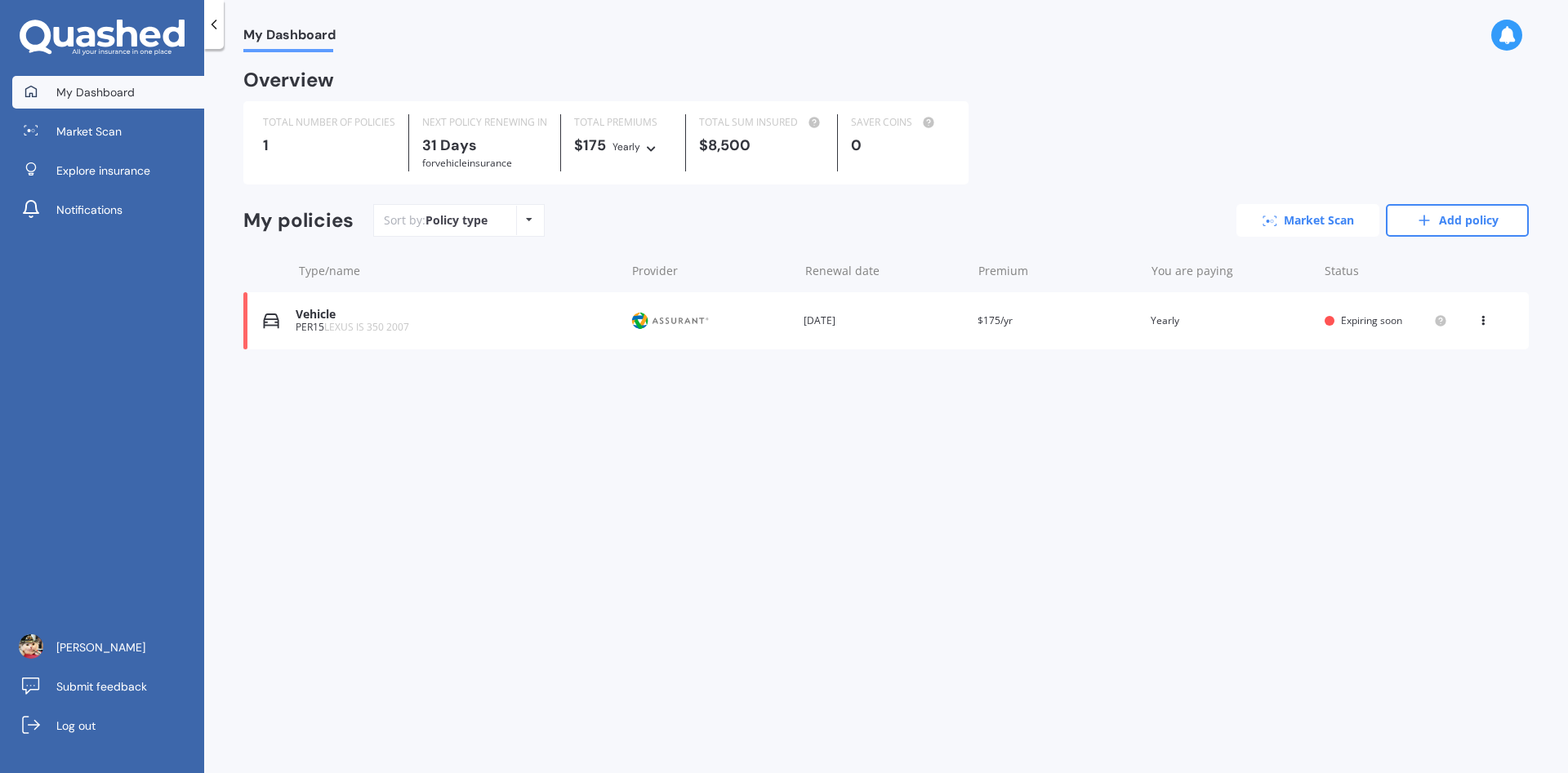
click at [1264, 214] on link "Market Scan" at bounding box center [1308, 220] width 143 height 33
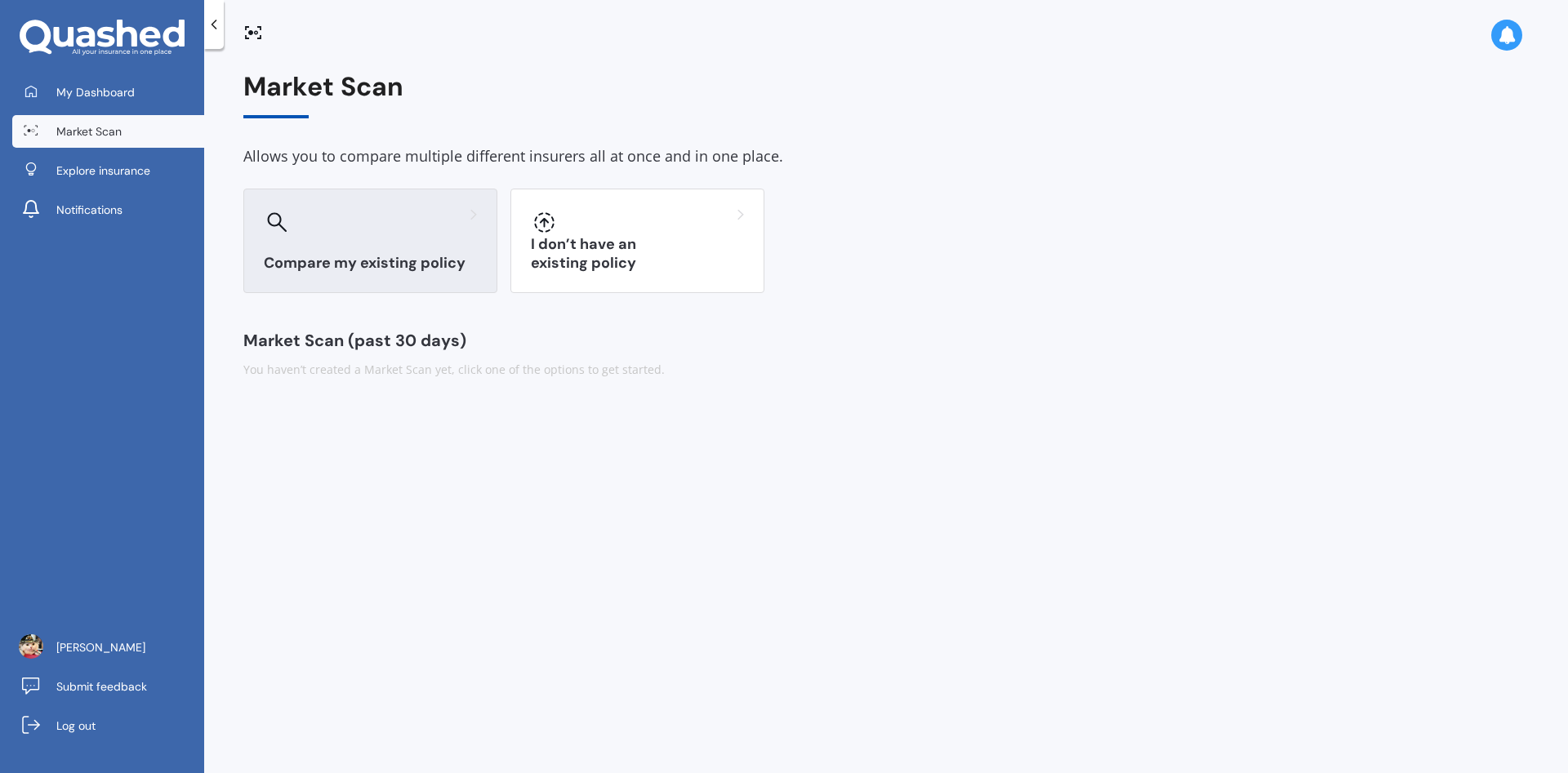
click at [385, 196] on div "Compare my existing policy" at bounding box center [370, 240] width 254 height 105
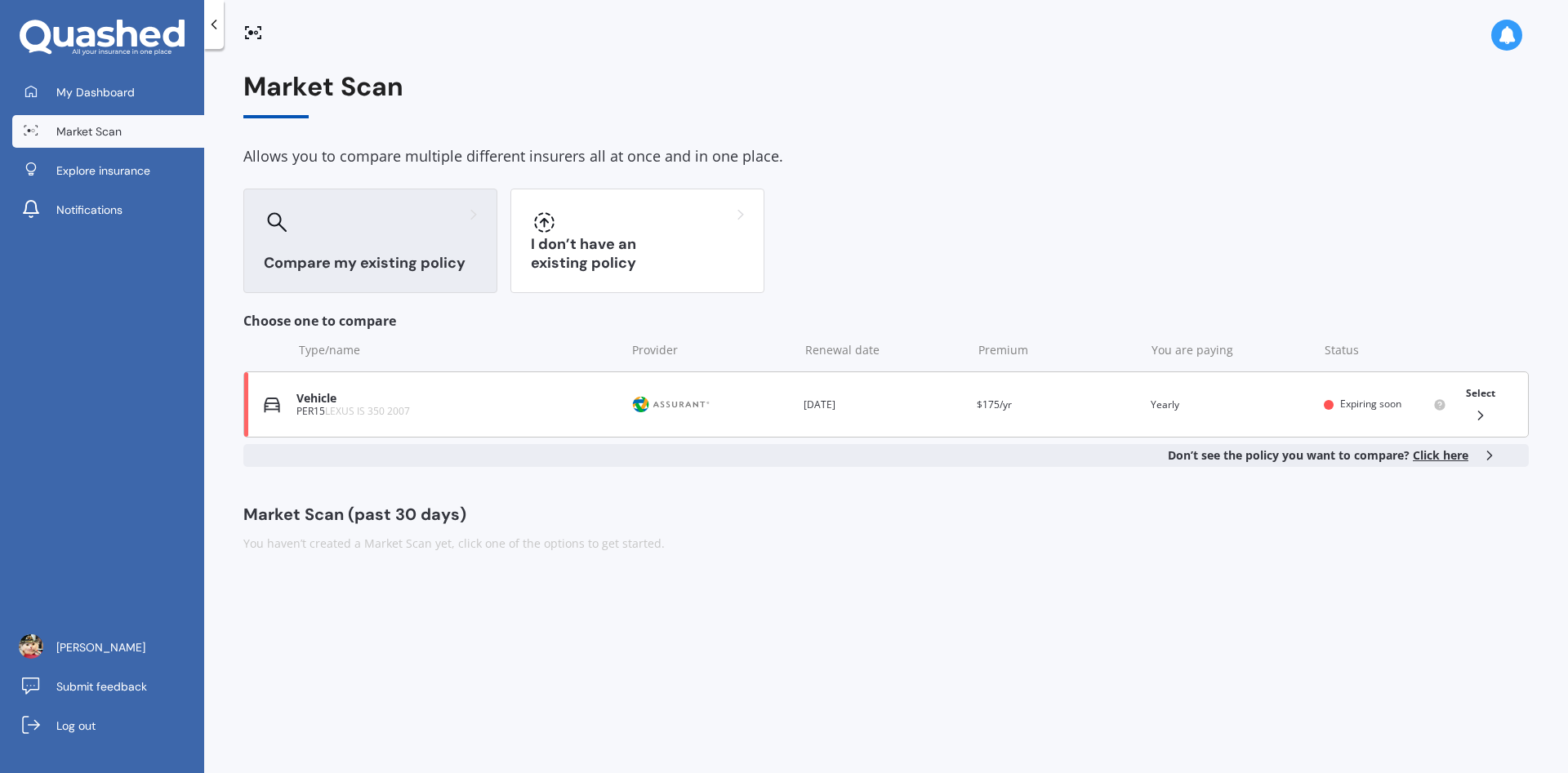
click at [632, 403] on img at bounding box center [671, 404] width 82 height 31
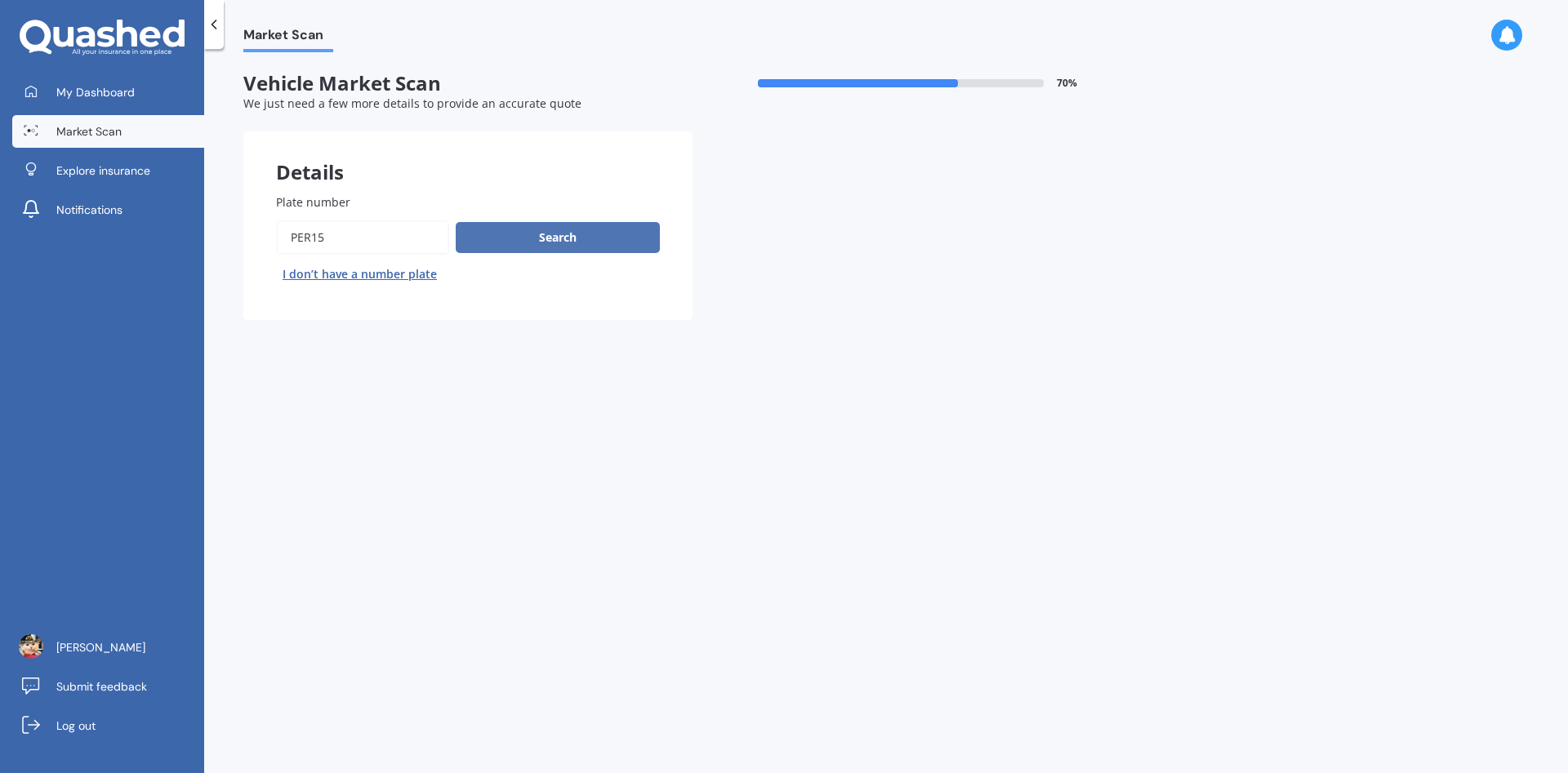
click at [586, 244] on button "Search" at bounding box center [557, 237] width 204 height 31
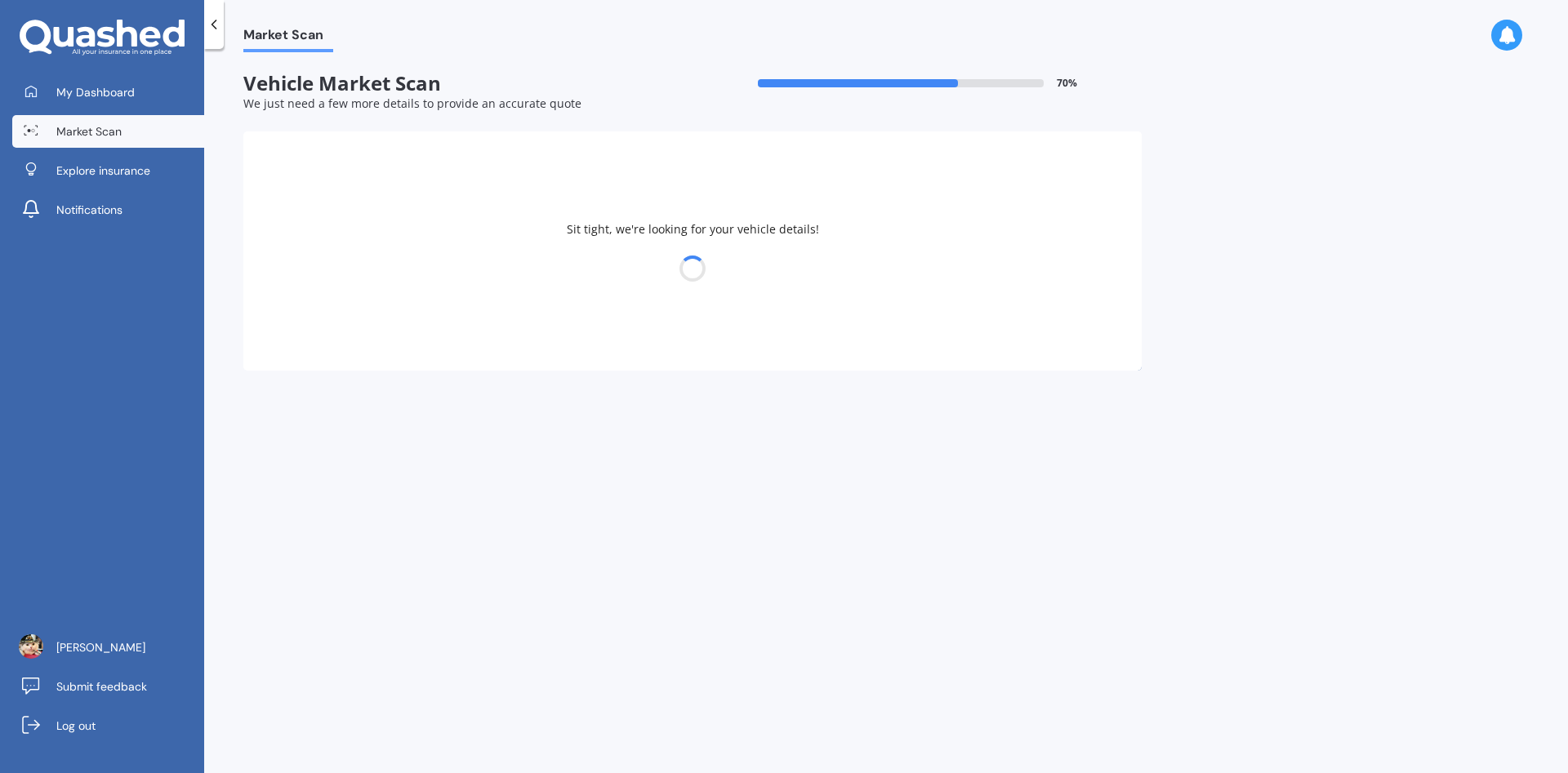
select select "LEXUS"
select select "13"
select select "09"
select select "1995"
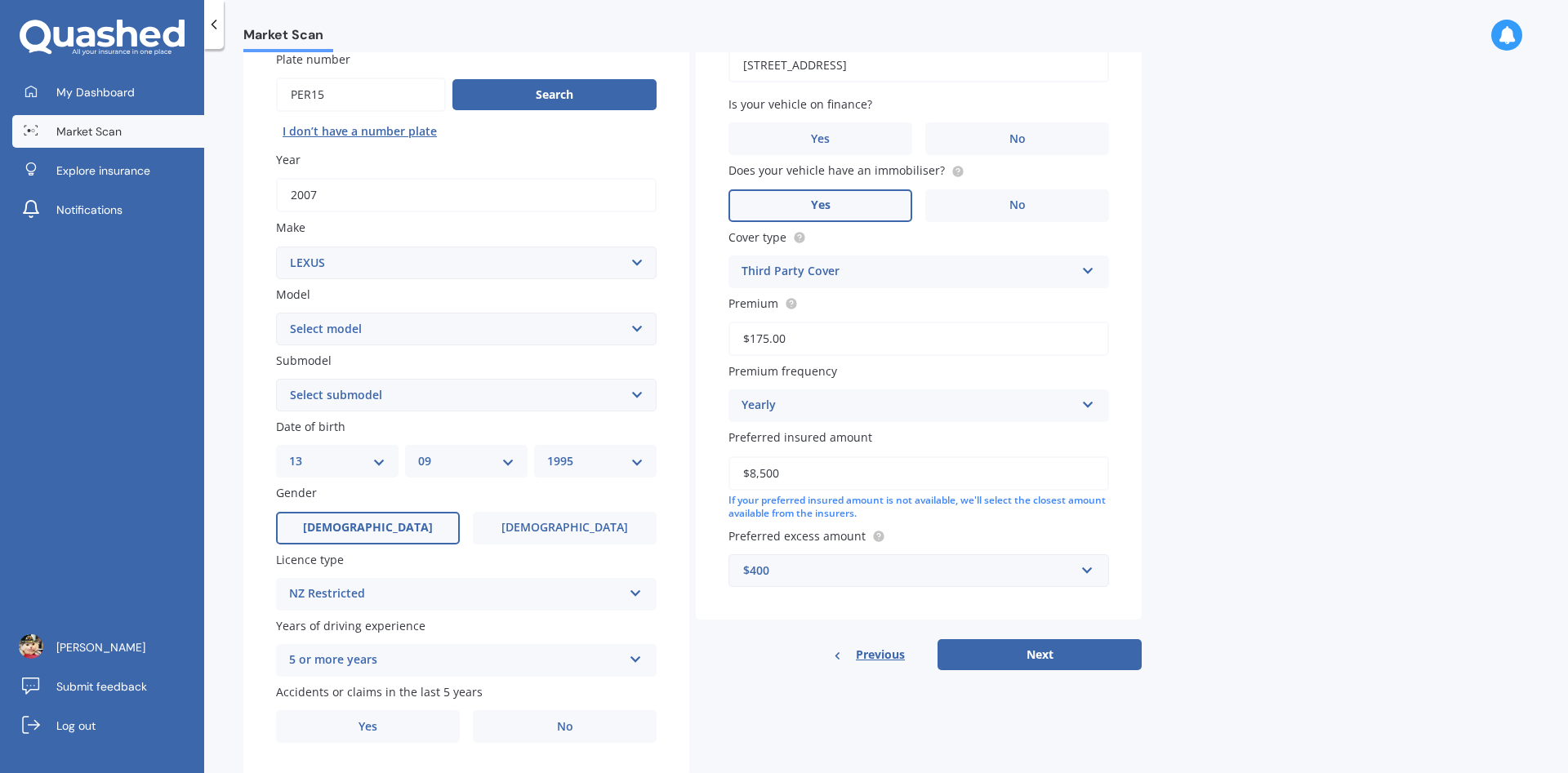
scroll to position [192, 0]
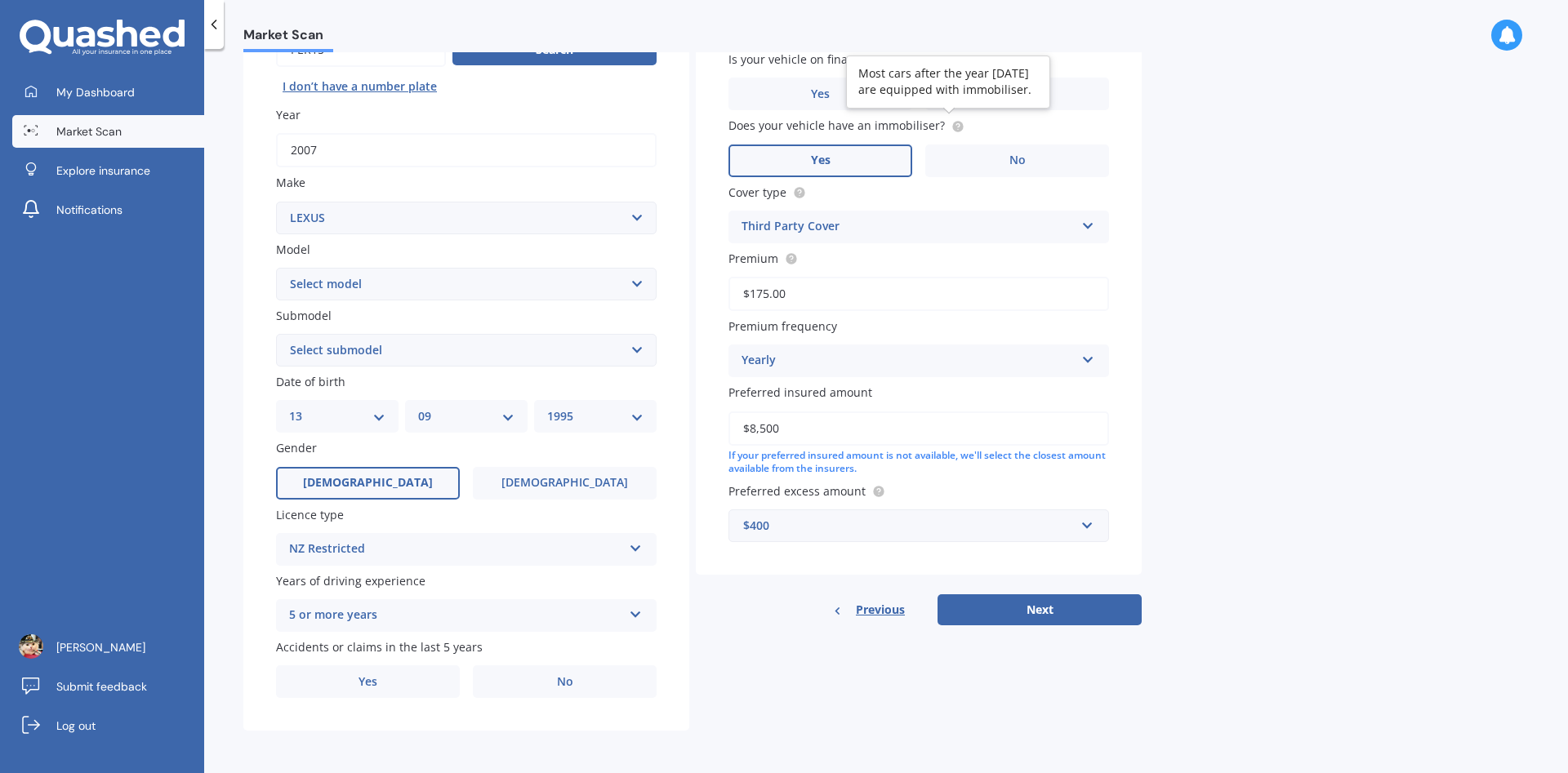
click at [951, 130] on icon at bounding box center [958, 127] width 13 height 13
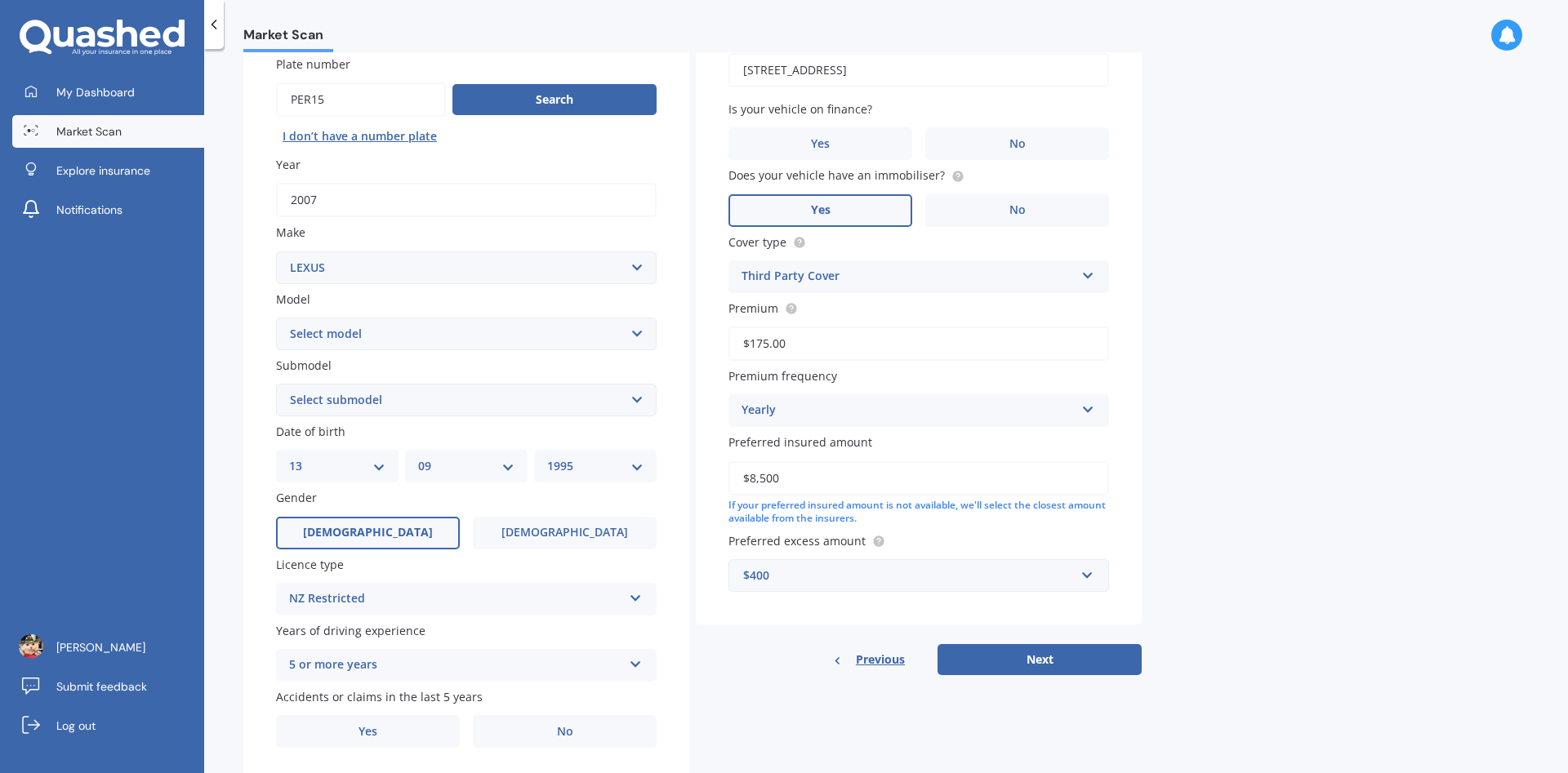
scroll to position [99, 0]
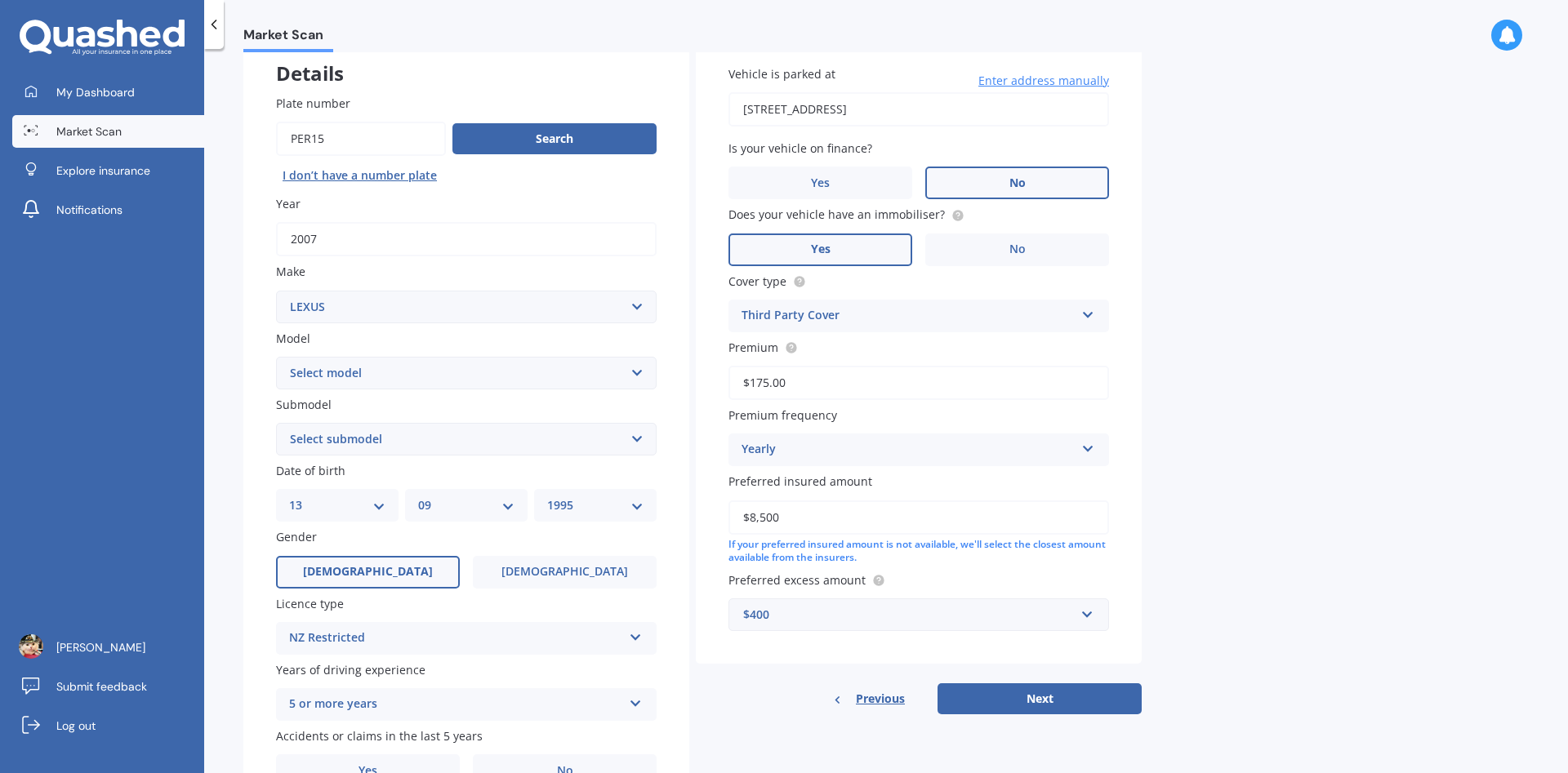
click at [1077, 181] on label "No" at bounding box center [1017, 182] width 184 height 33
click at [0, 0] on input "No" at bounding box center [0, 0] width 0 height 0
click at [794, 351] on circle at bounding box center [790, 347] width 11 height 11
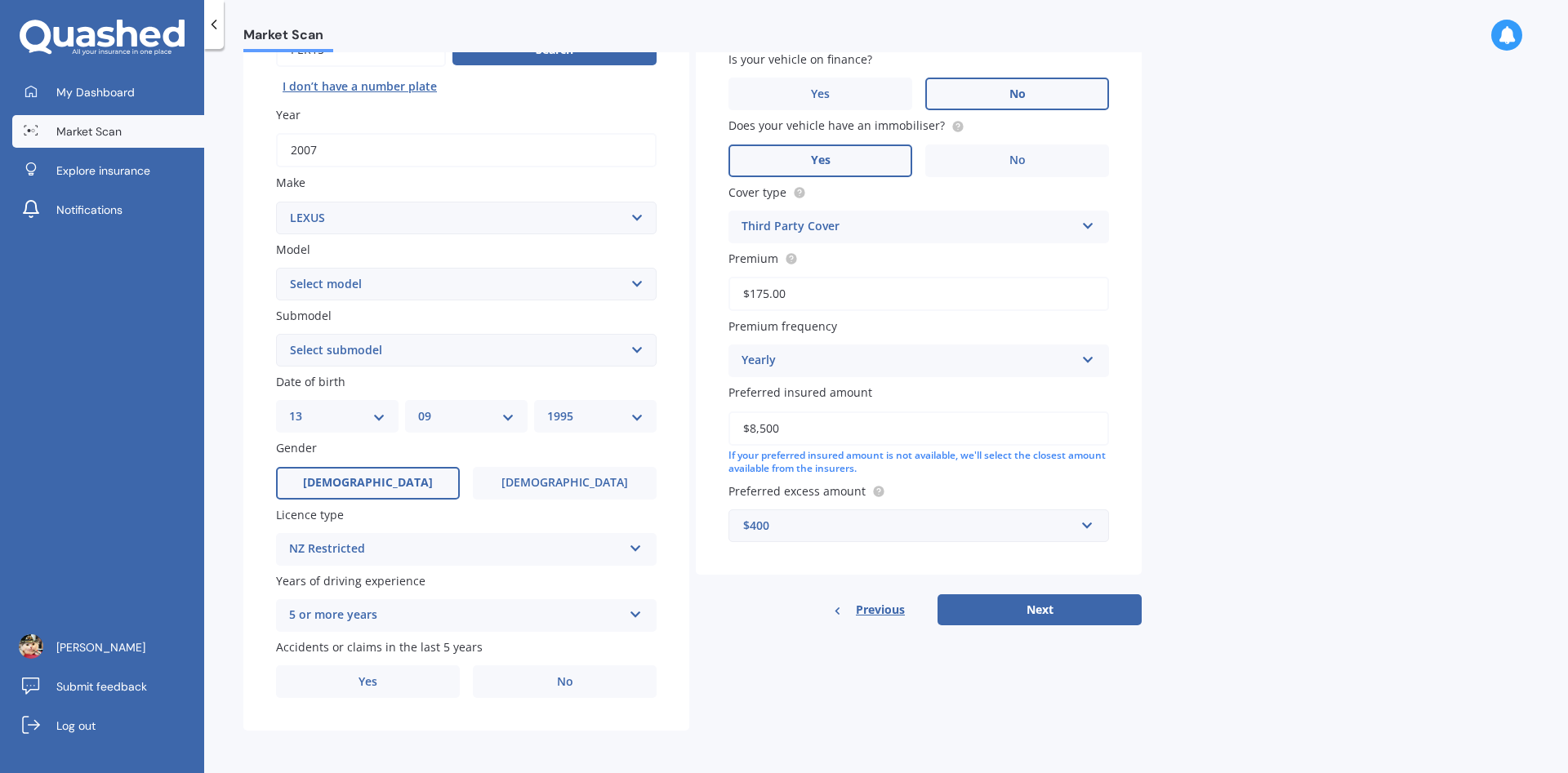
drag, startPoint x: 796, startPoint y: 426, endPoint x: 695, endPoint y: 409, distance: 102.4
click at [728, 411] on input "$8,500" at bounding box center [919, 428] width 380 height 35
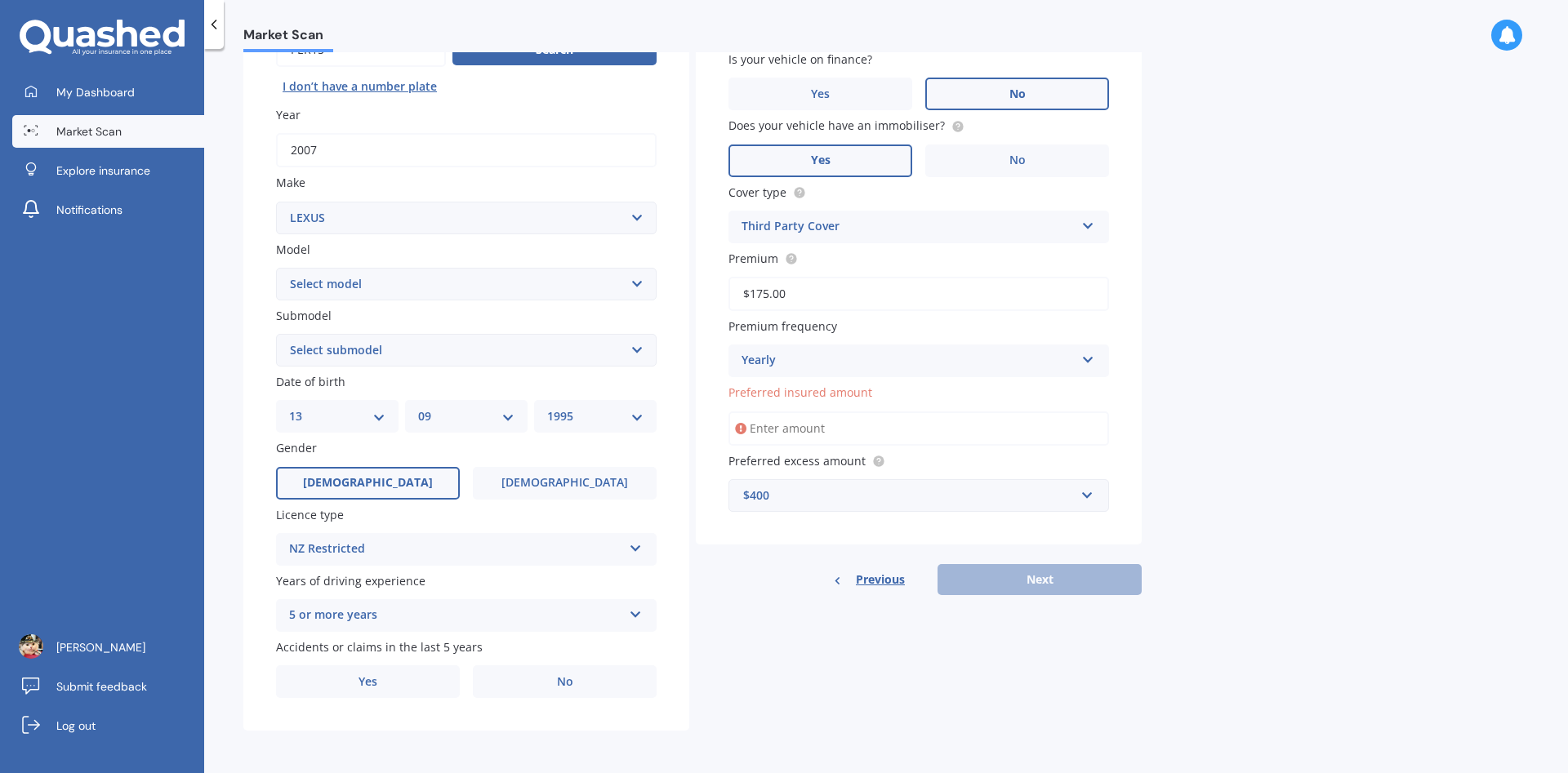
click at [1176, 428] on div "Market Scan Vehicle Market Scan 70 % We just need a few more details to provide…" at bounding box center [885, 414] width 1363 height 724
click at [919, 414] on input "Preferred insured amount" at bounding box center [919, 428] width 380 height 35
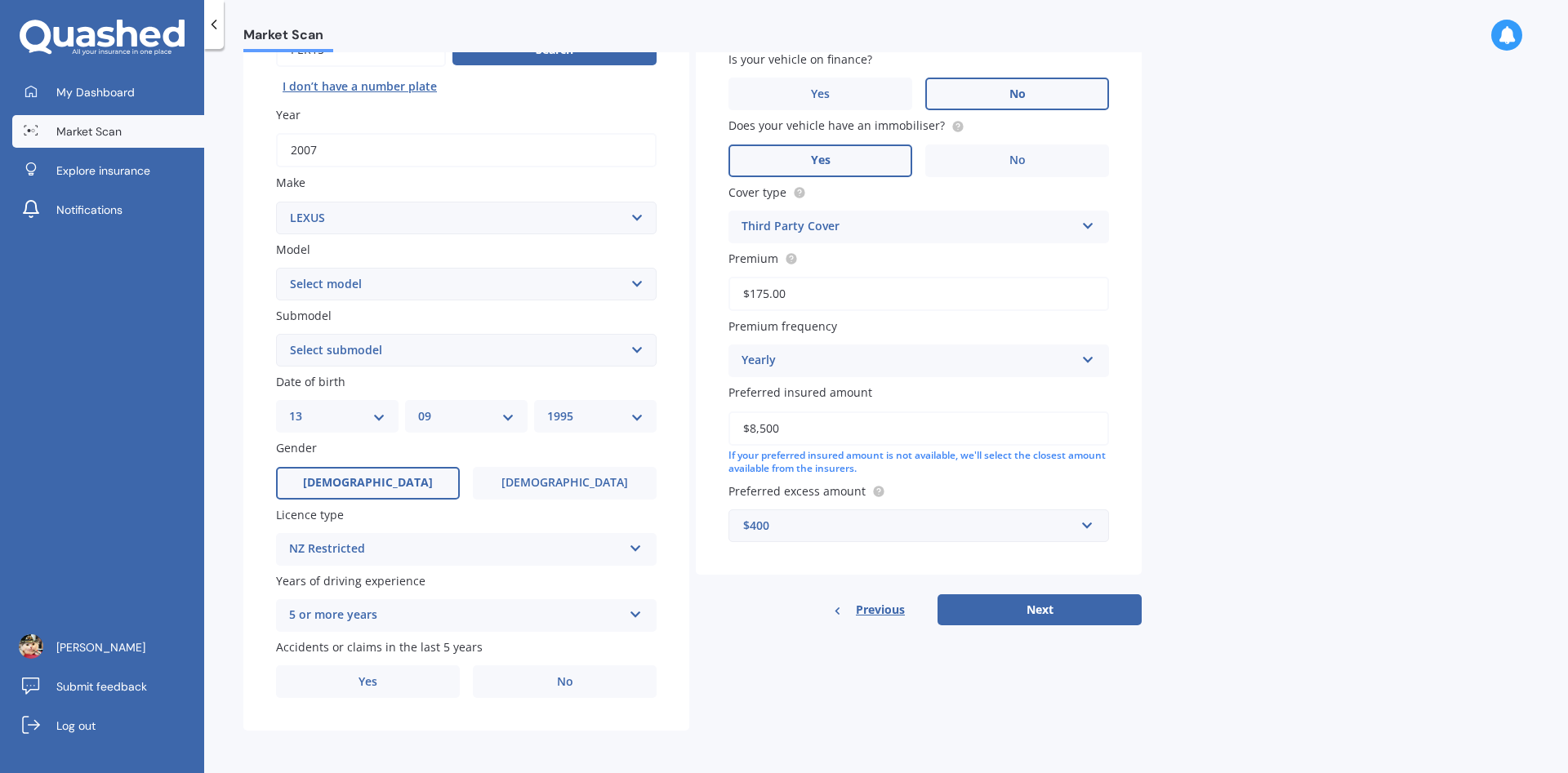
type input "$8,500"
click at [1040, 504] on div "Preferred excess amount $400 $100 $400 $500 $750 $1,000 $1,500 $2,000" at bounding box center [919, 512] width 380 height 60
click at [879, 485] on icon at bounding box center [879, 492] width 13 height 13
click at [882, 519] on div "$400" at bounding box center [908, 525] width 331 height 18
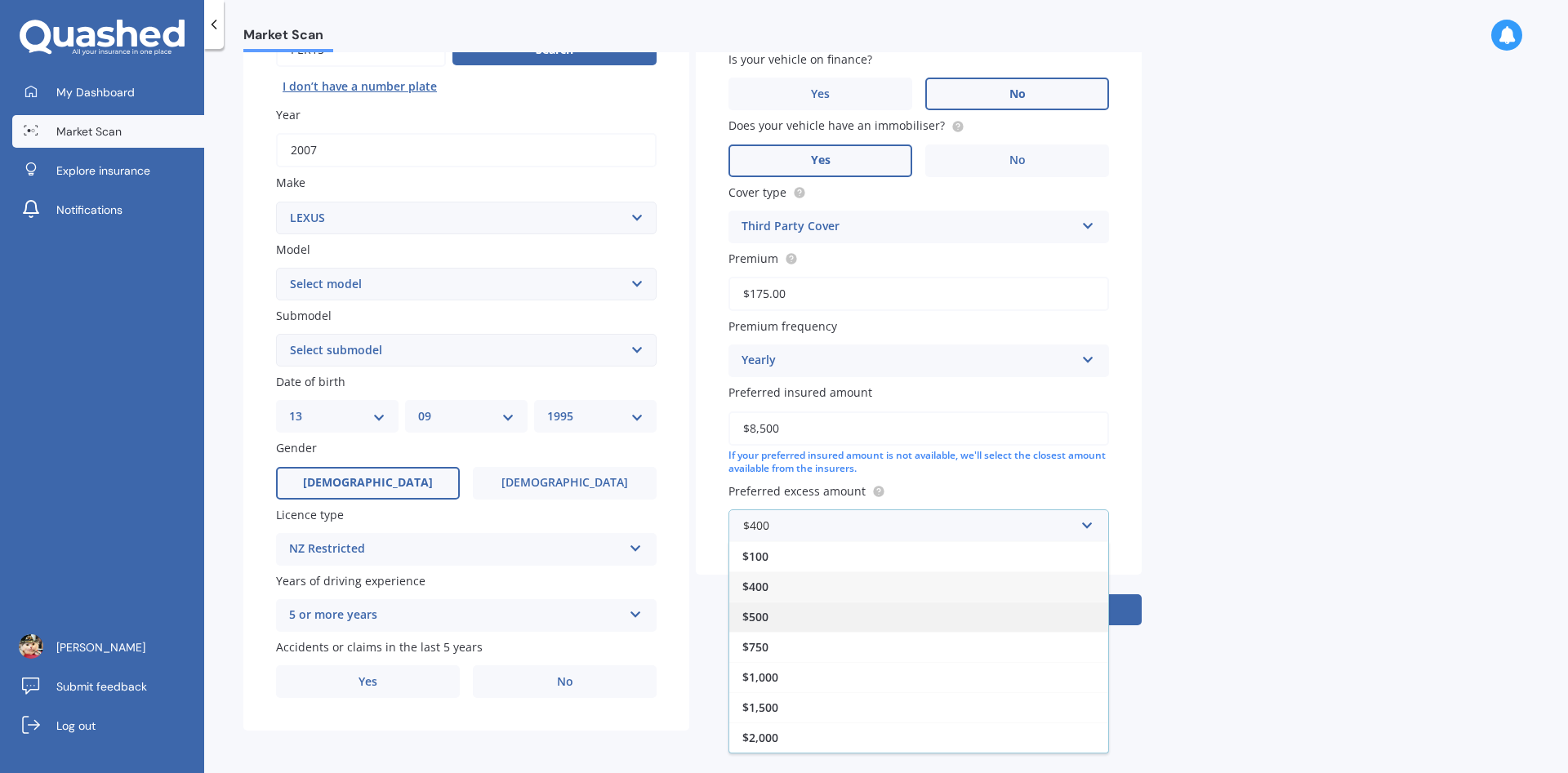
click at [773, 618] on div "$500" at bounding box center [919, 616] width 379 height 30
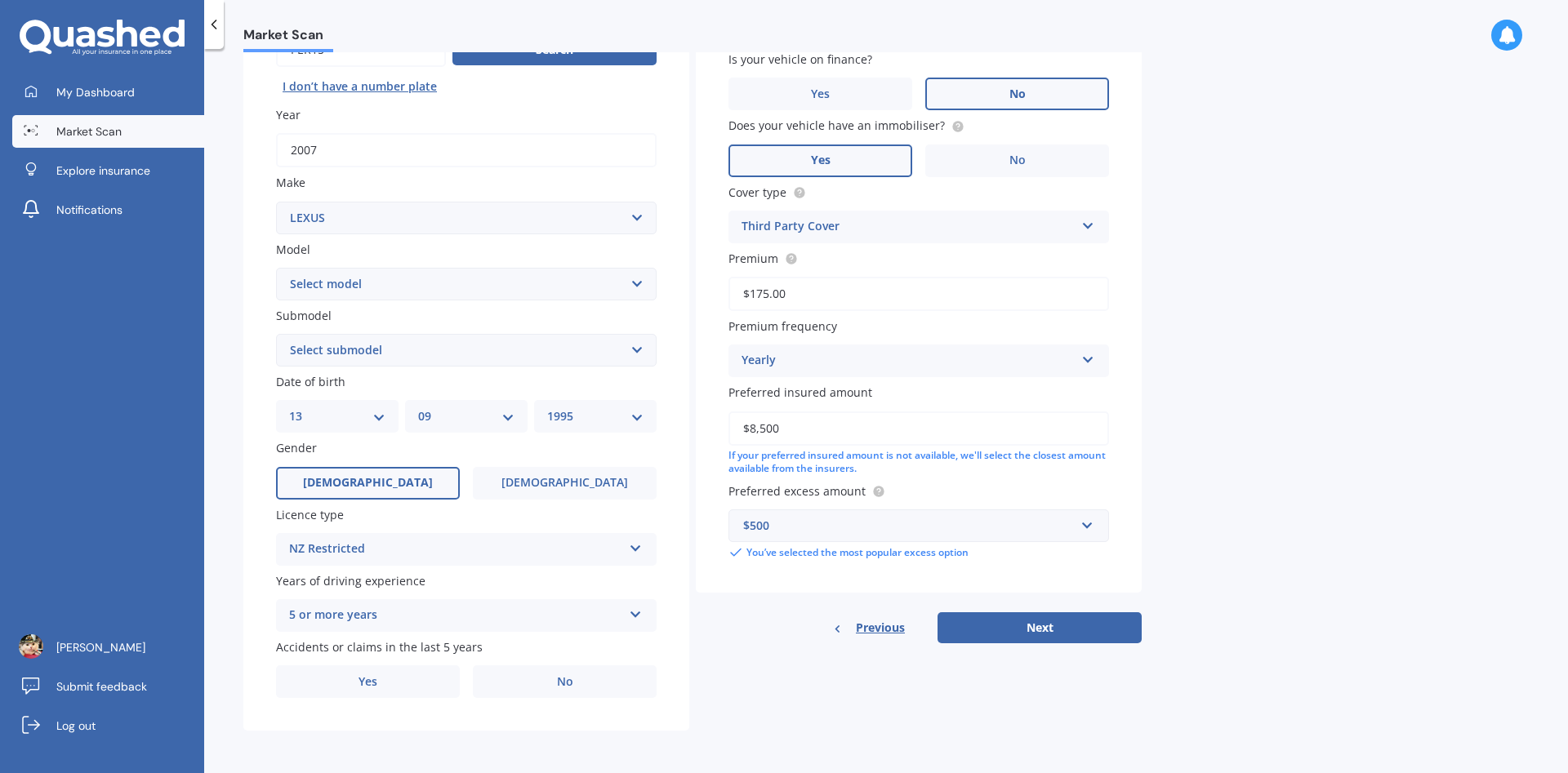
click at [1286, 531] on div "Market Scan Vehicle Market Scan 70 % We just need a few more details to provide…" at bounding box center [885, 414] width 1363 height 724
click at [1090, 633] on button "Next" at bounding box center [1040, 627] width 204 height 31
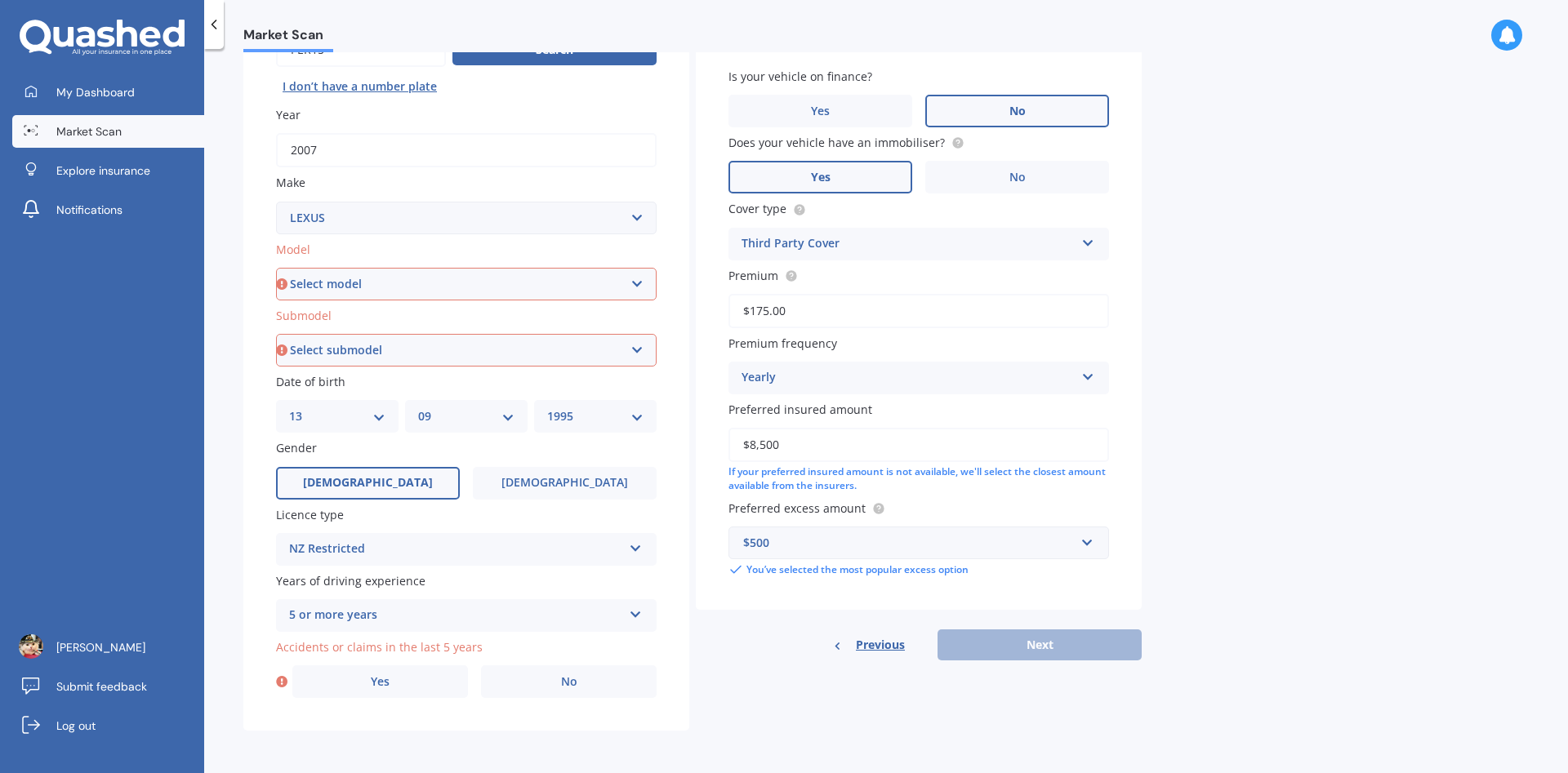
select select "IS 350"
click option "IS 350" at bounding box center [0, 0] width 0 height 0
click at [427, 547] on div "NZ Restricted" at bounding box center [455, 549] width 333 height 19
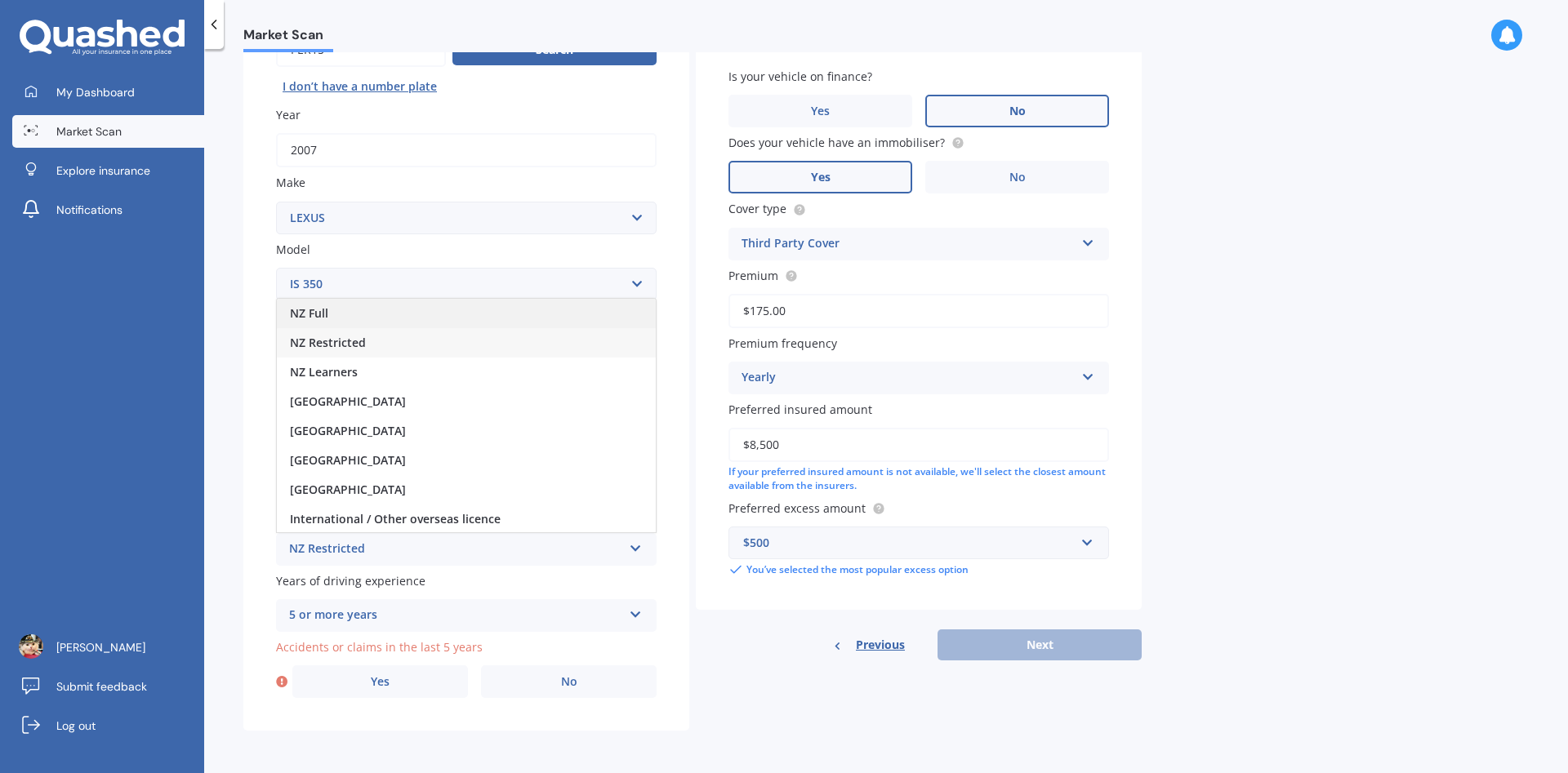
click at [335, 313] on div "NZ Full" at bounding box center [466, 313] width 379 height 30
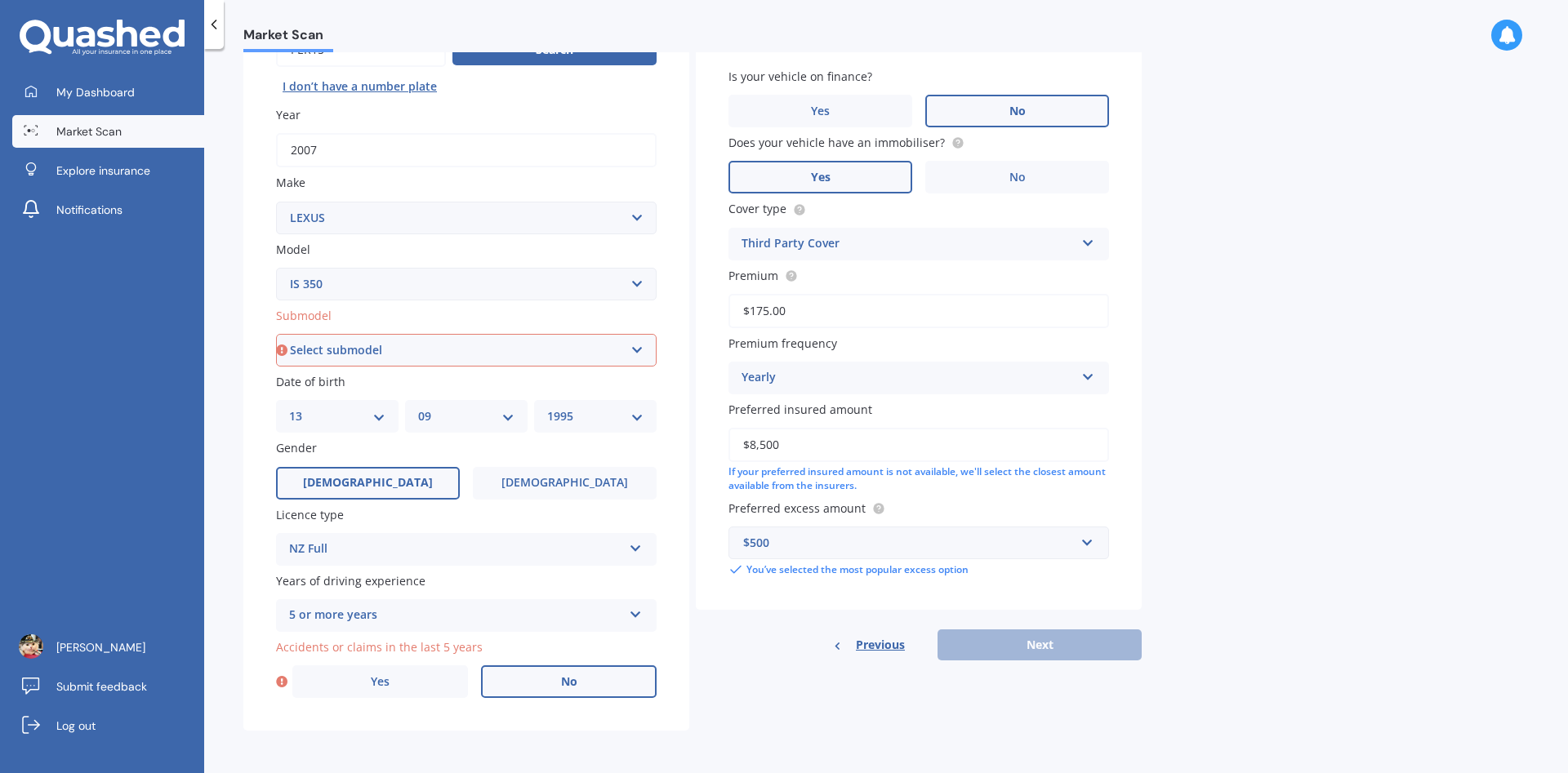
click at [567, 686] on span "No" at bounding box center [569, 682] width 16 height 13
click at [0, 0] on input "No" at bounding box center [0, 0] width 0 height 0
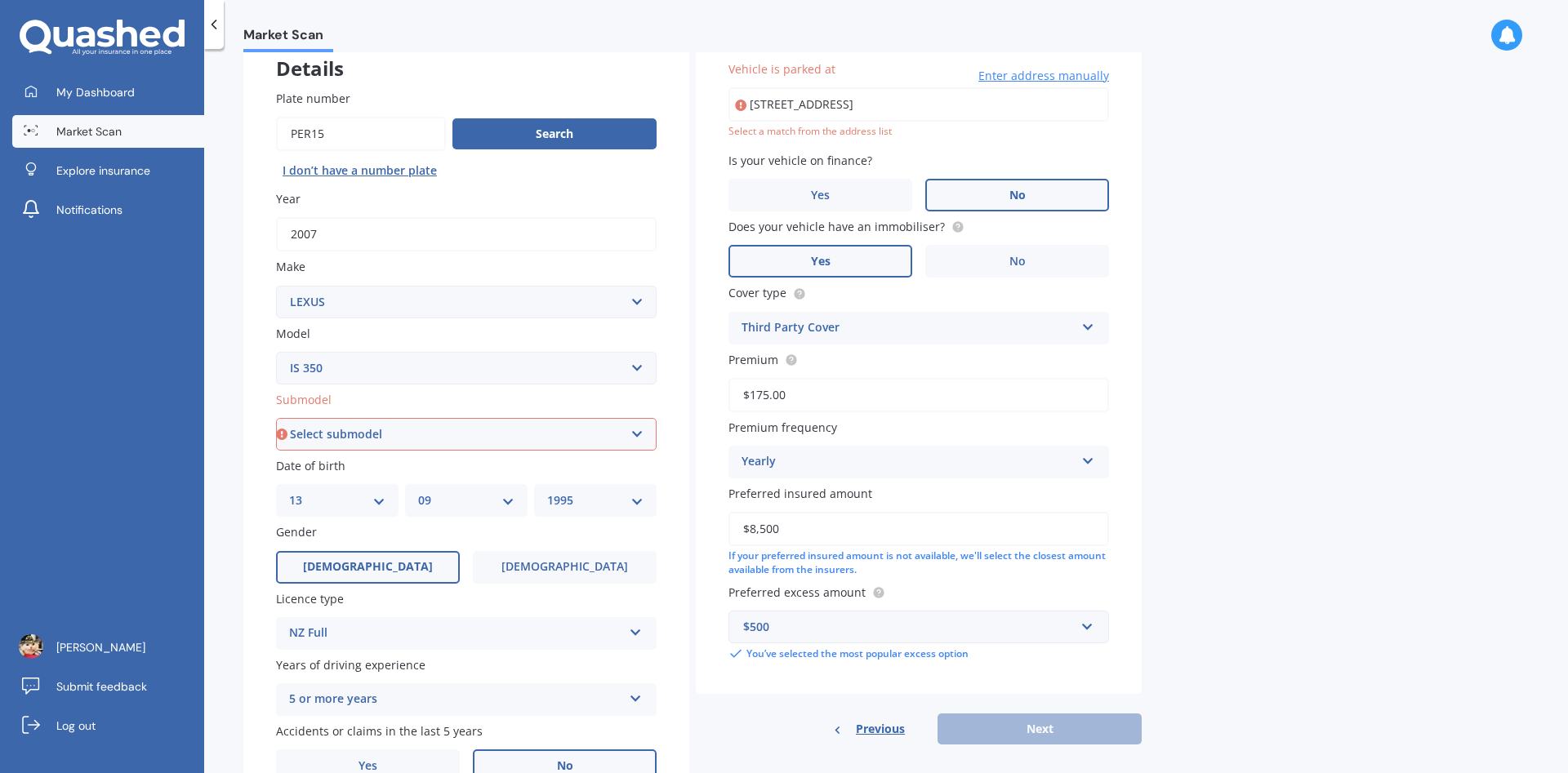
scroll to position [186, 0]
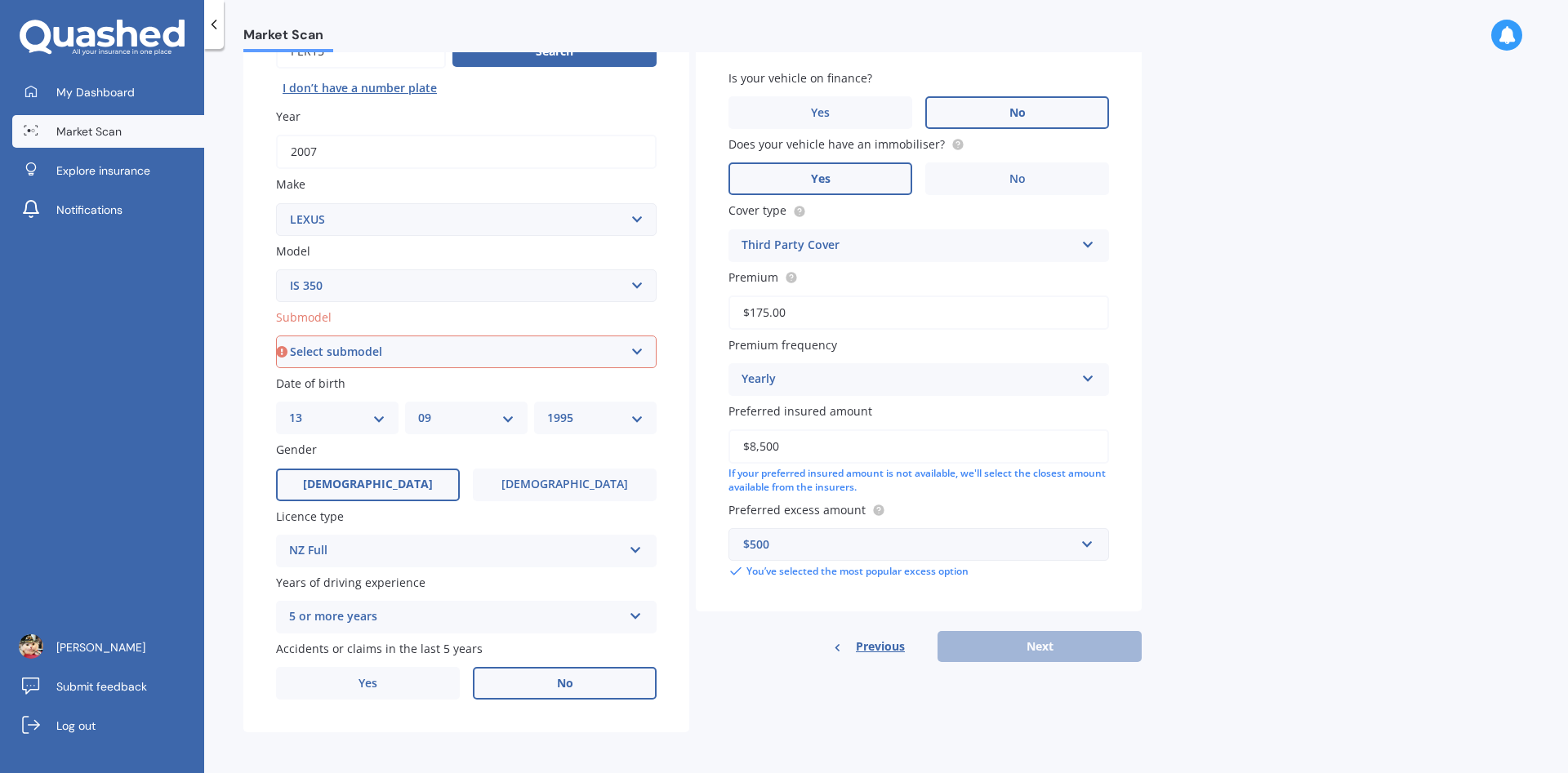
click at [276, 335] on select "Select submodel (All)" at bounding box center [466, 351] width 380 height 33
select select "(ALL)"
click option "(All)" at bounding box center [0, 0] width 0 height 0
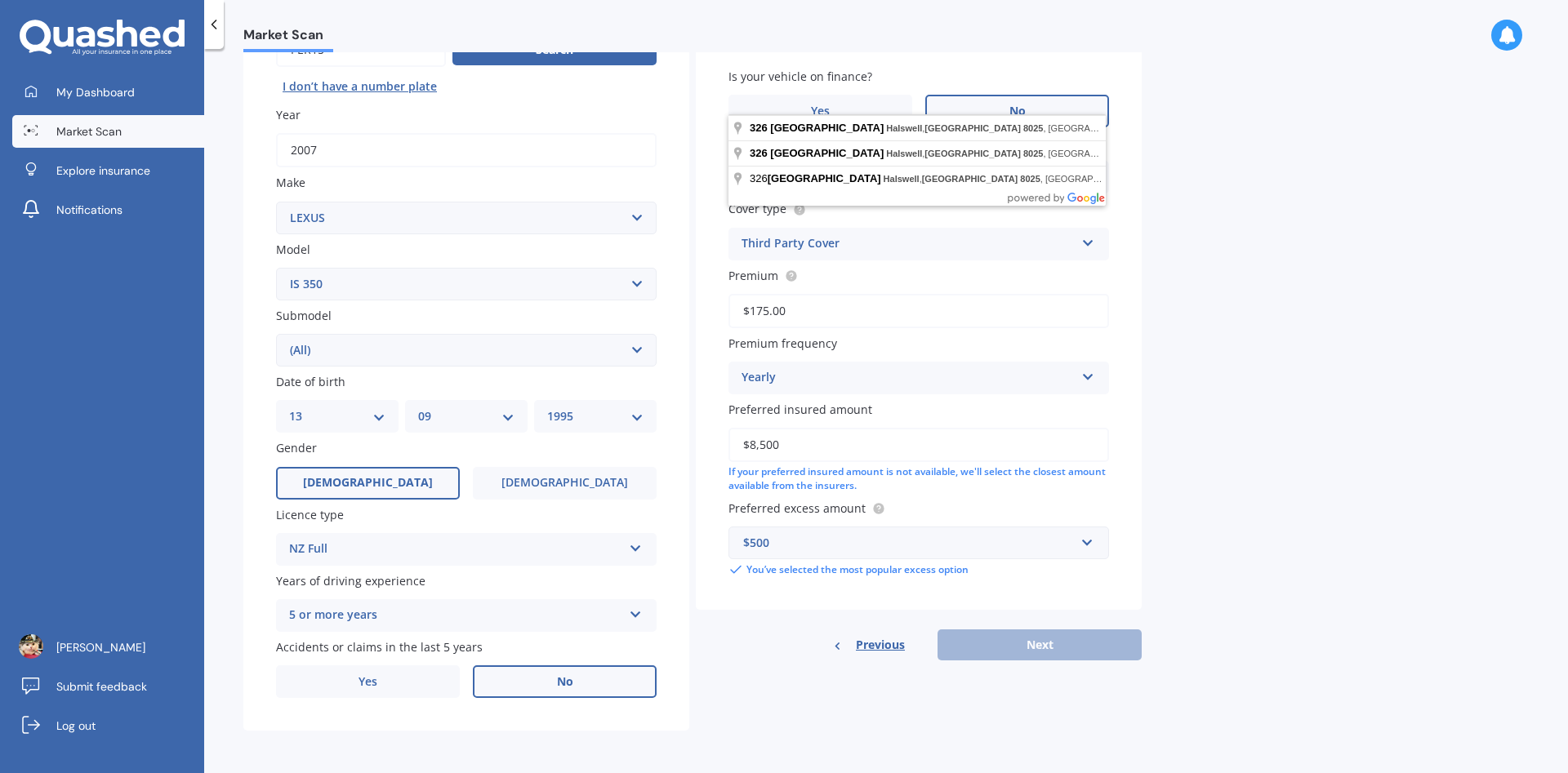
scroll to position [0, 0]
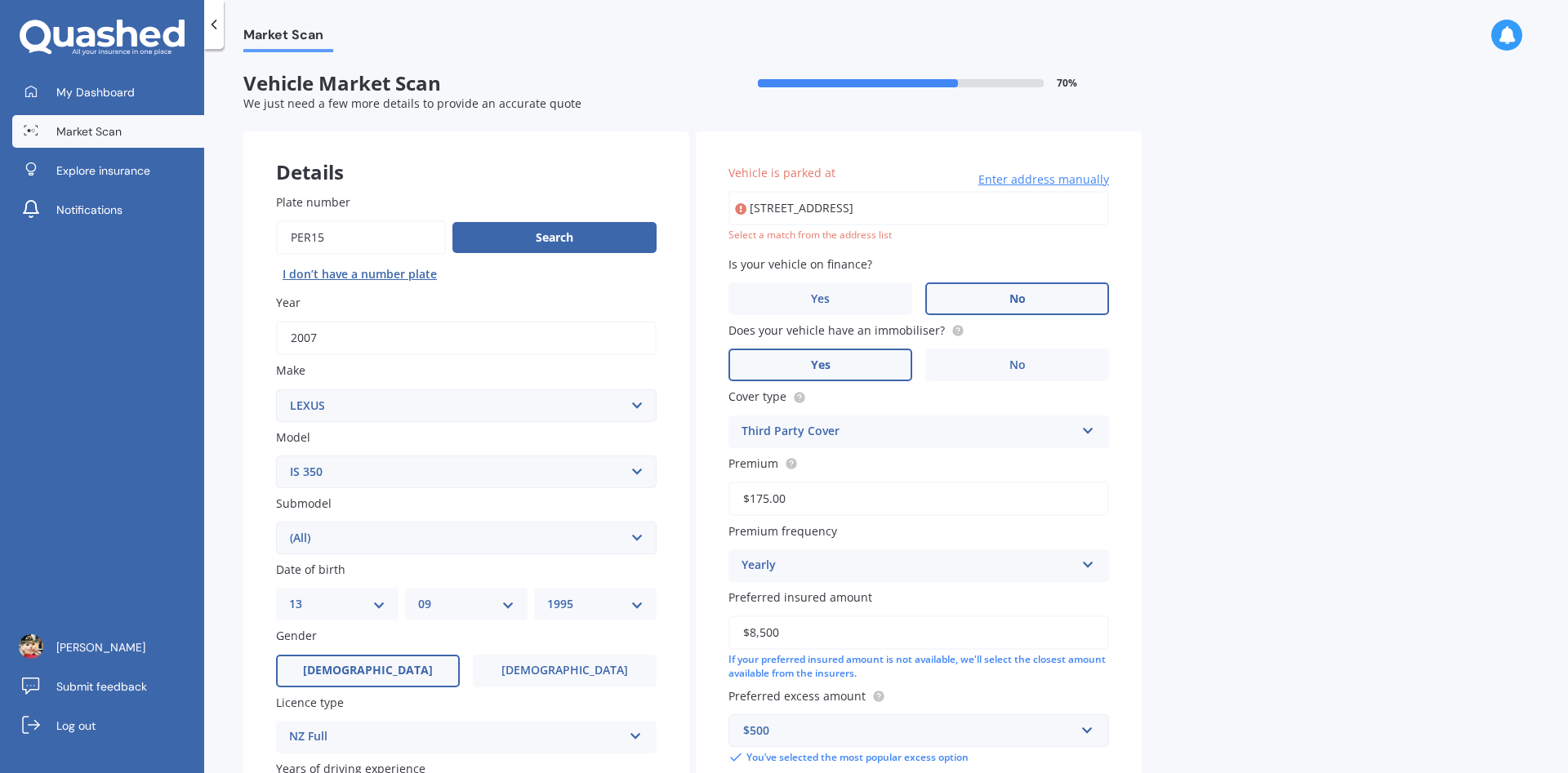
type input "[STREET_ADDRESS]"
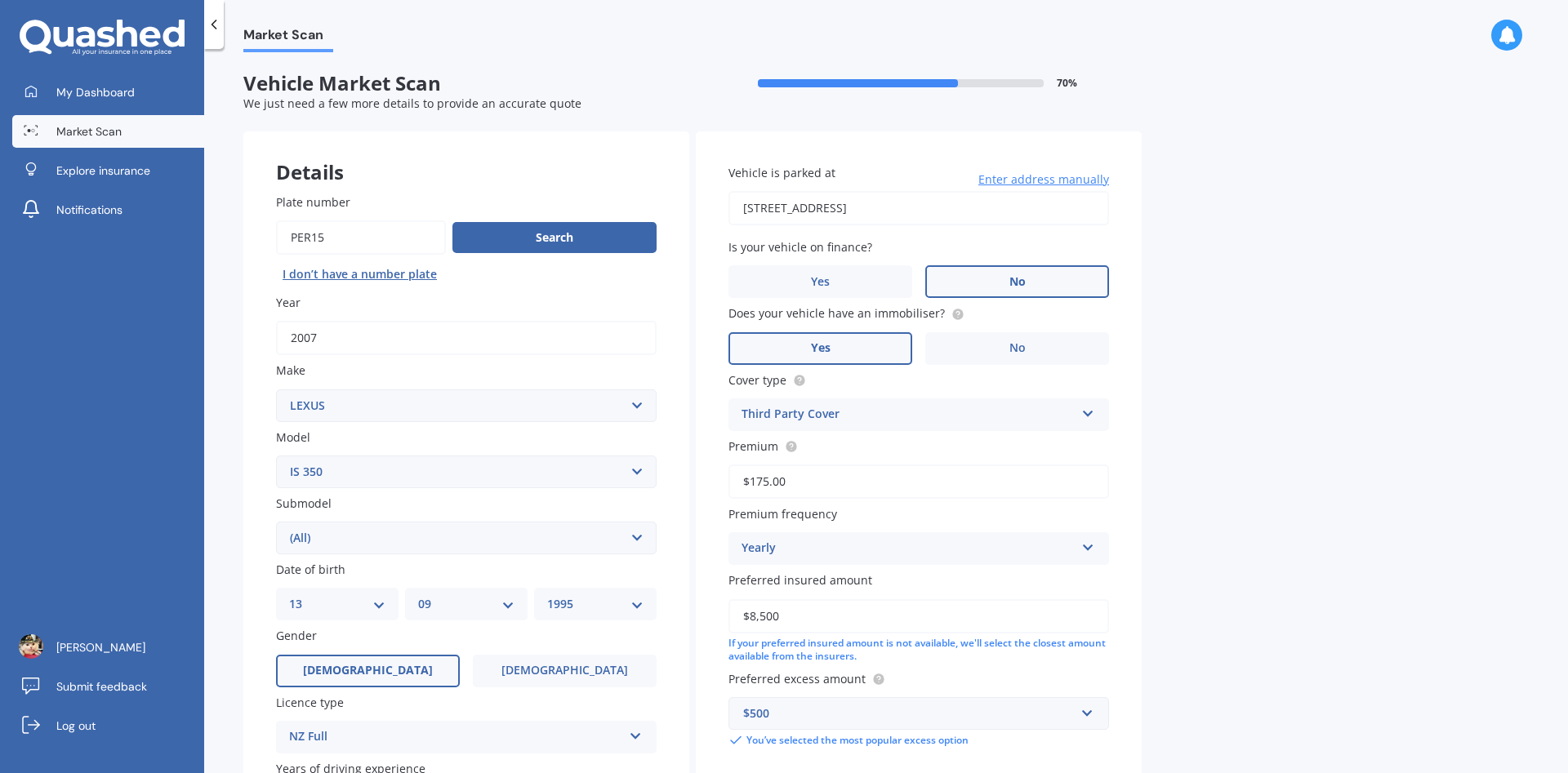
scroll to position [192, 0]
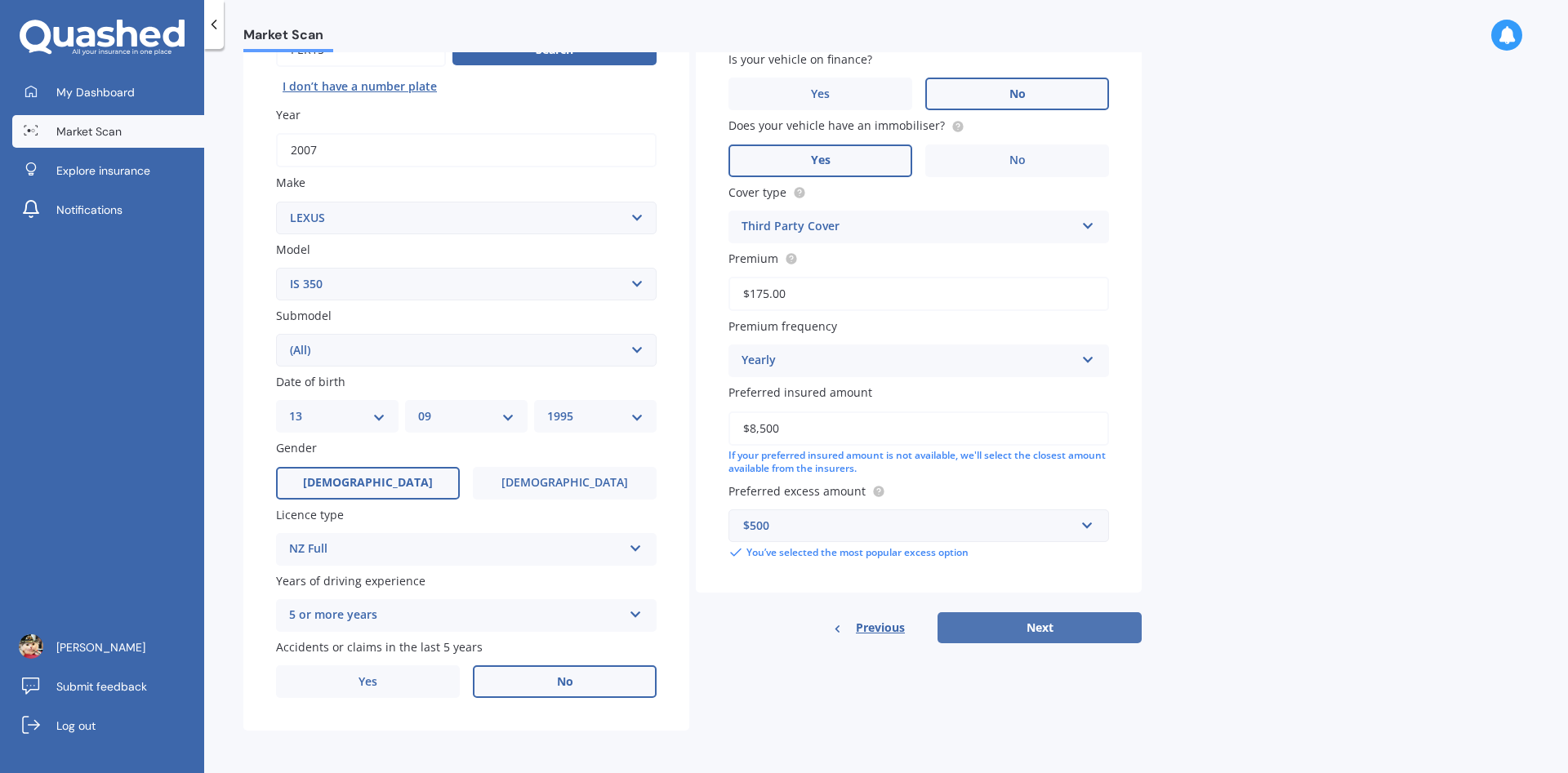
click at [1061, 624] on button "Next" at bounding box center [1040, 627] width 204 height 31
select select "13"
select select "09"
select select "1995"
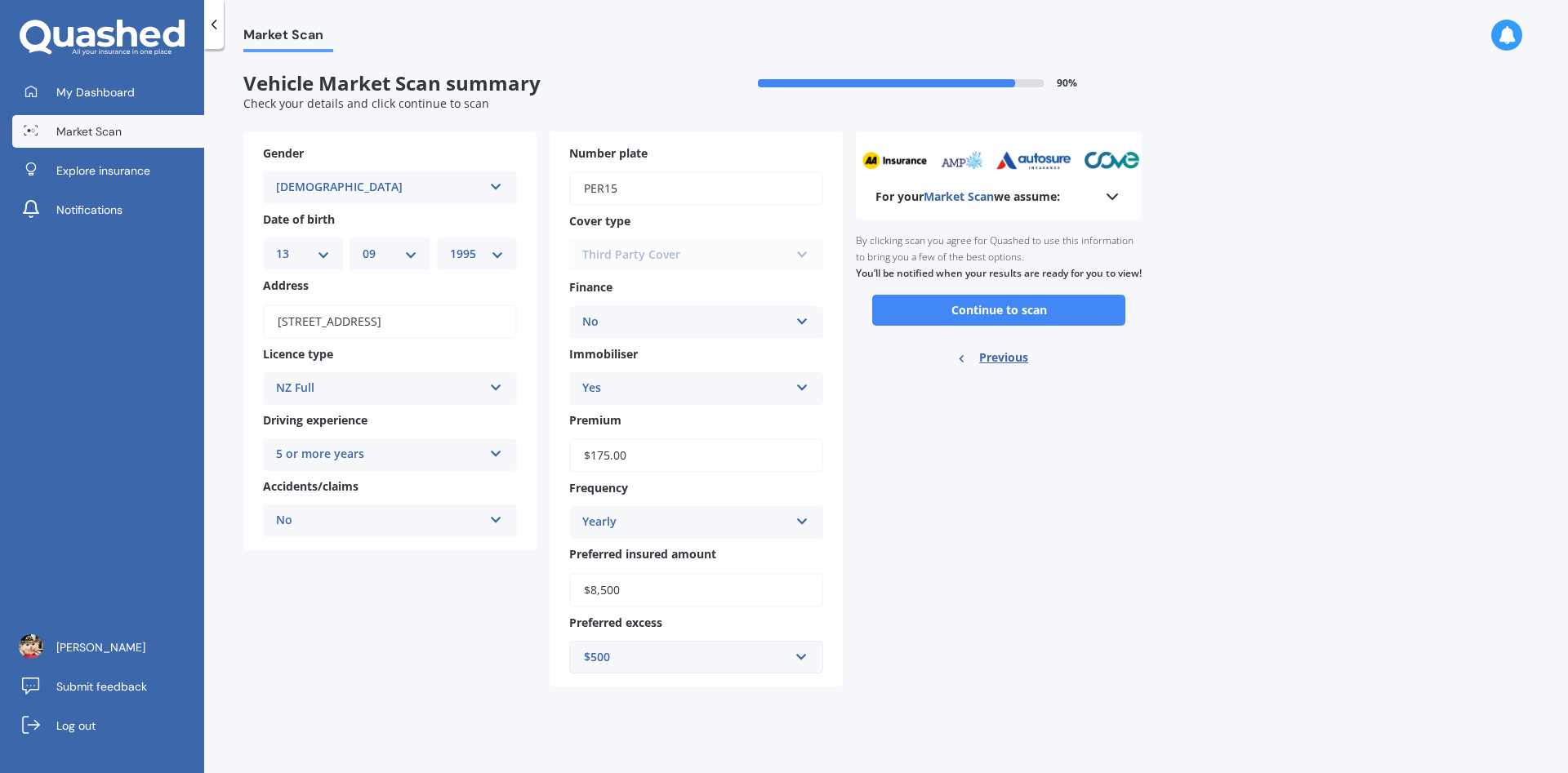
scroll to position [0, 0]
click at [1074, 324] on button "Continue to scan" at bounding box center [998, 310] width 253 height 31
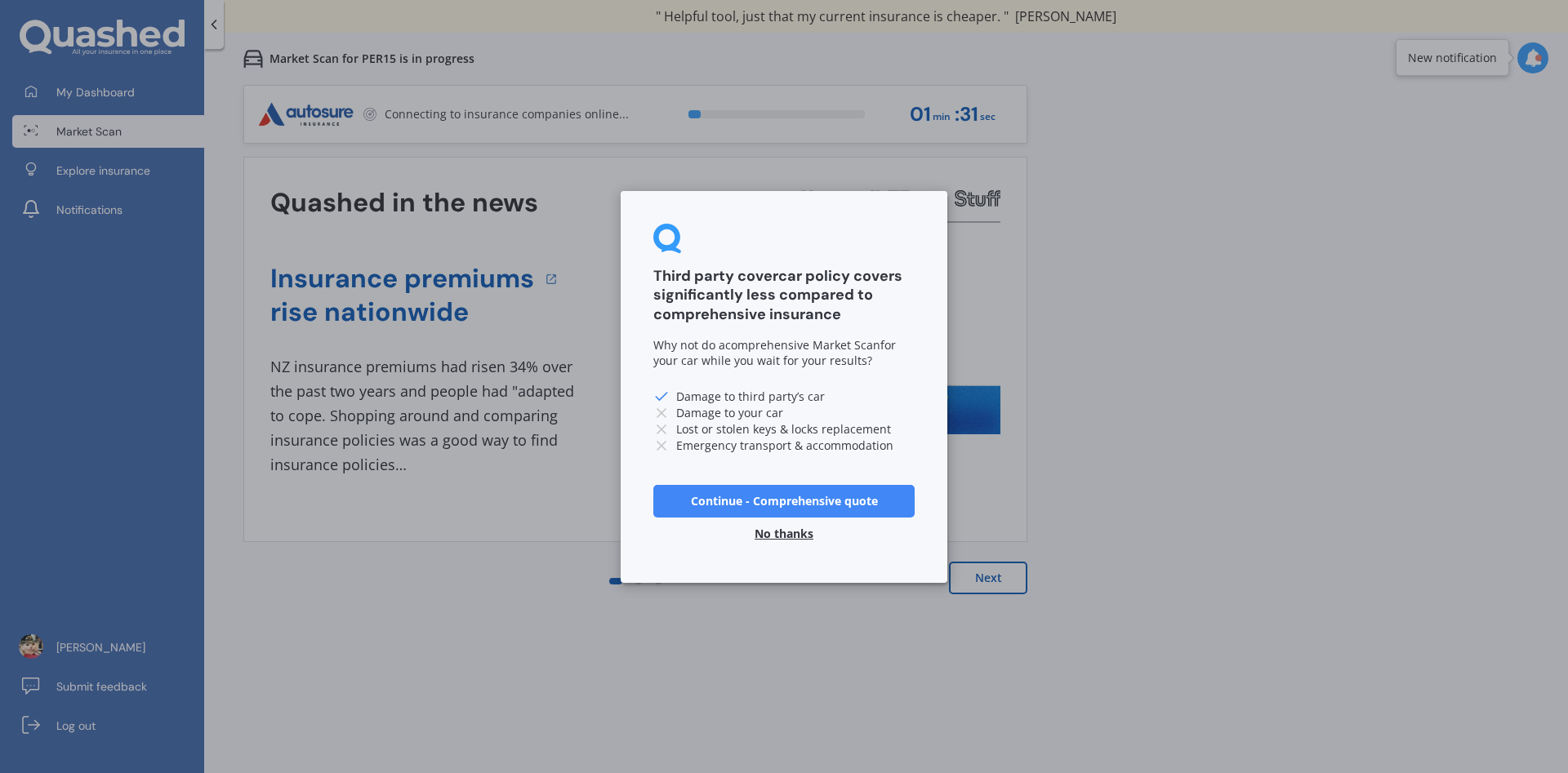
click at [776, 536] on button "No thanks" at bounding box center [784, 533] width 79 height 33
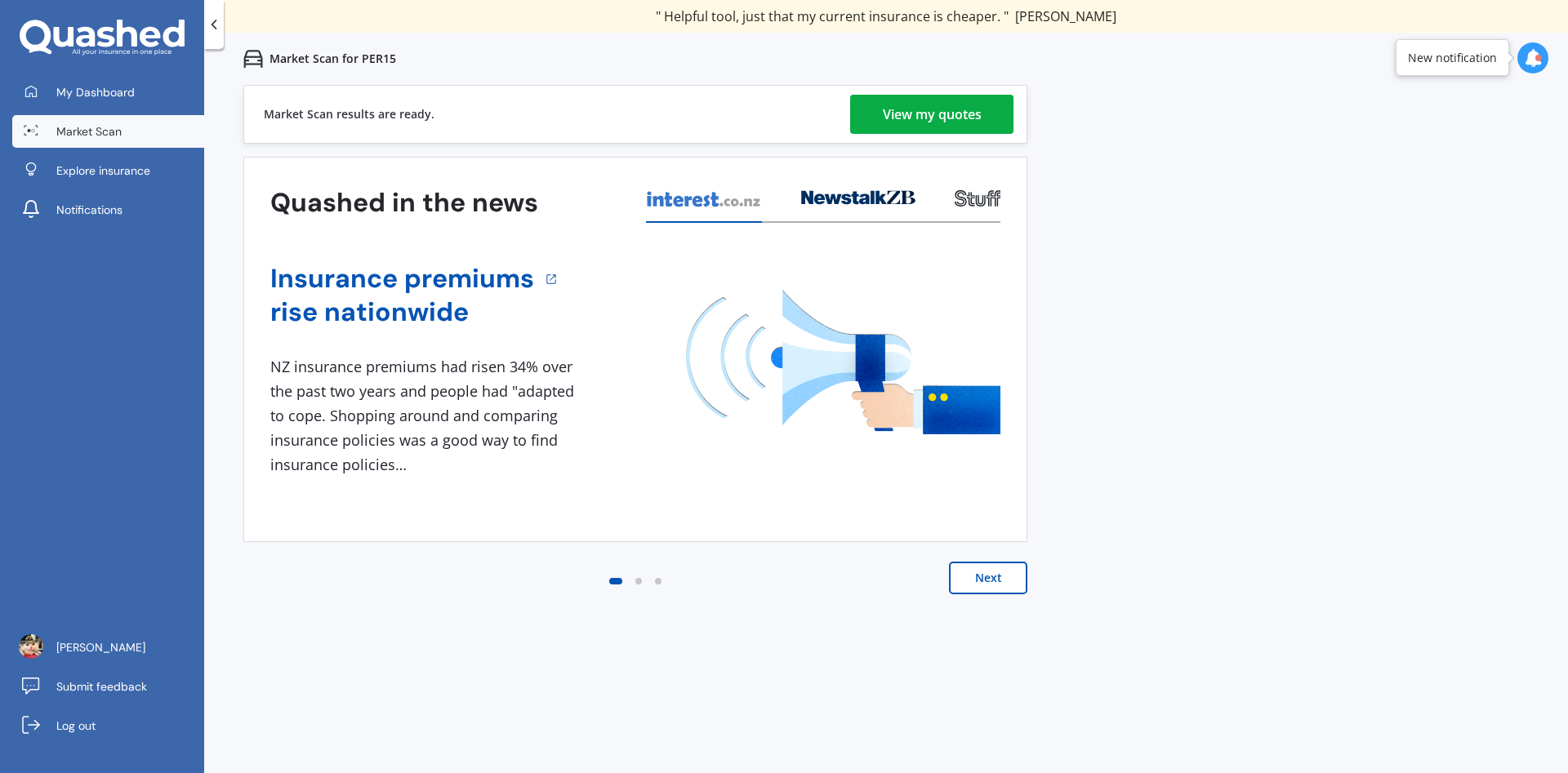
click at [943, 120] on div "View my quotes" at bounding box center [932, 114] width 99 height 39
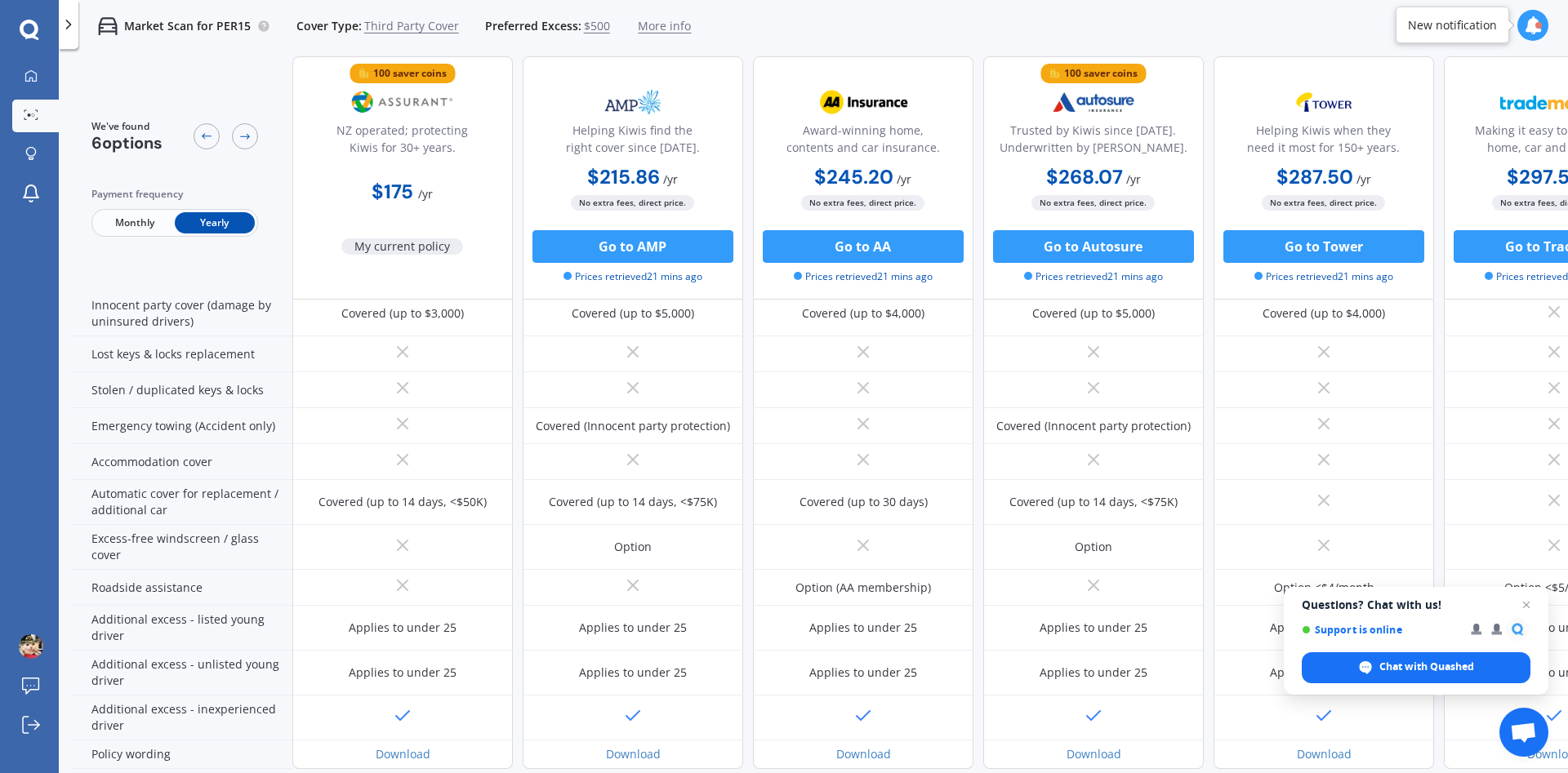
scroll to position [279, 0]
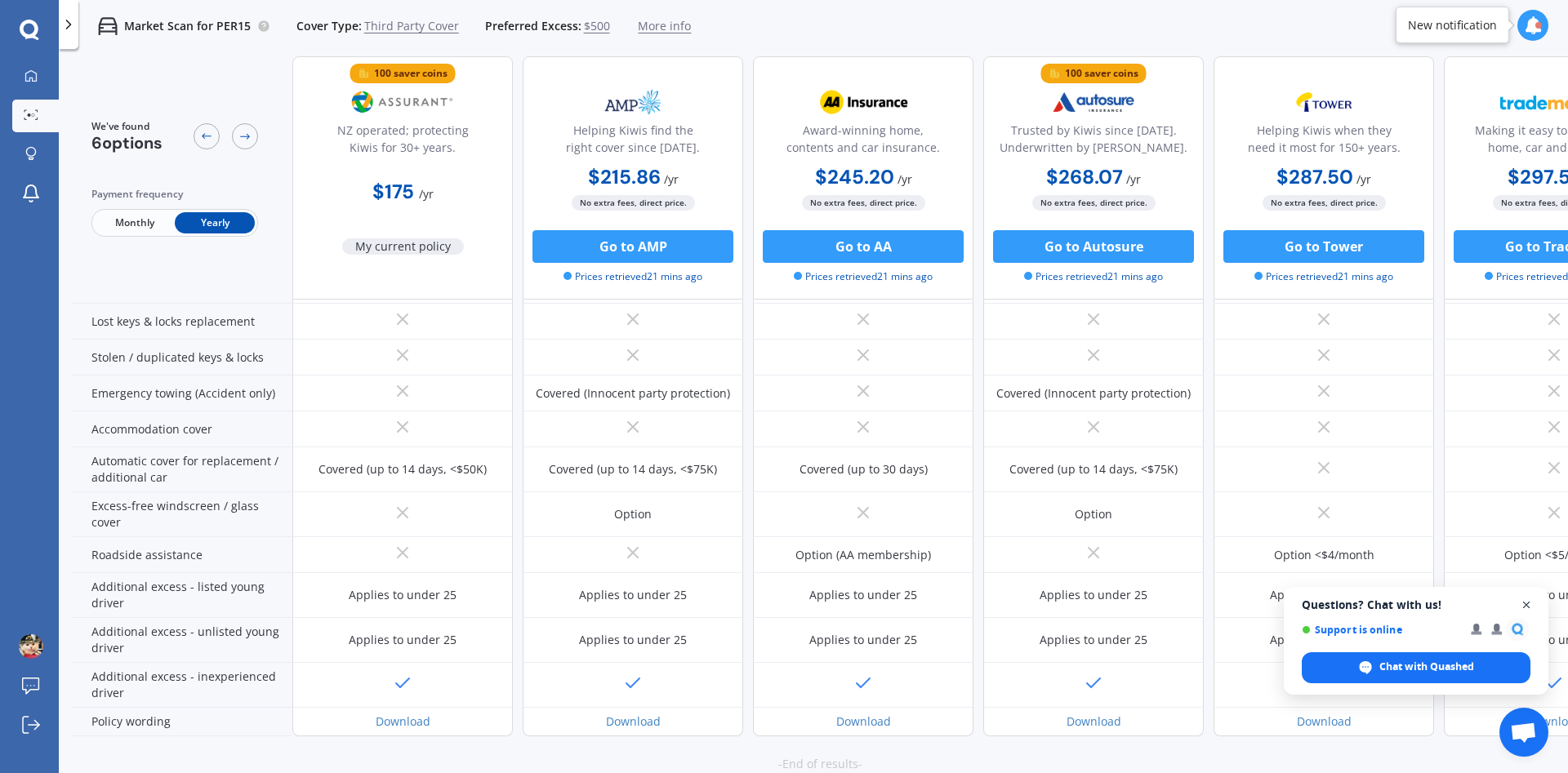
click at [1525, 602] on span "Open chat" at bounding box center [1526, 604] width 20 height 20
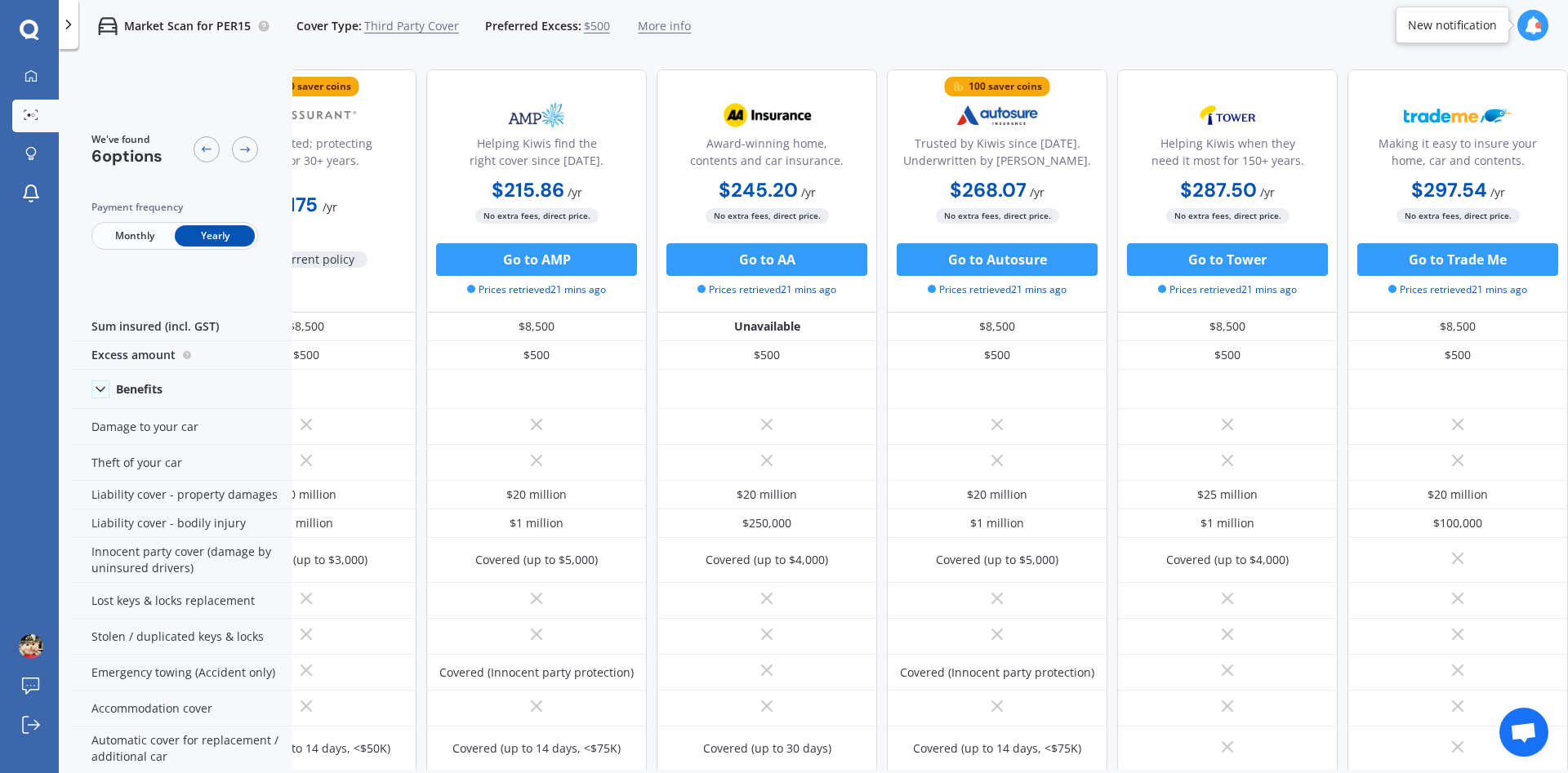
scroll to position [0, 0]
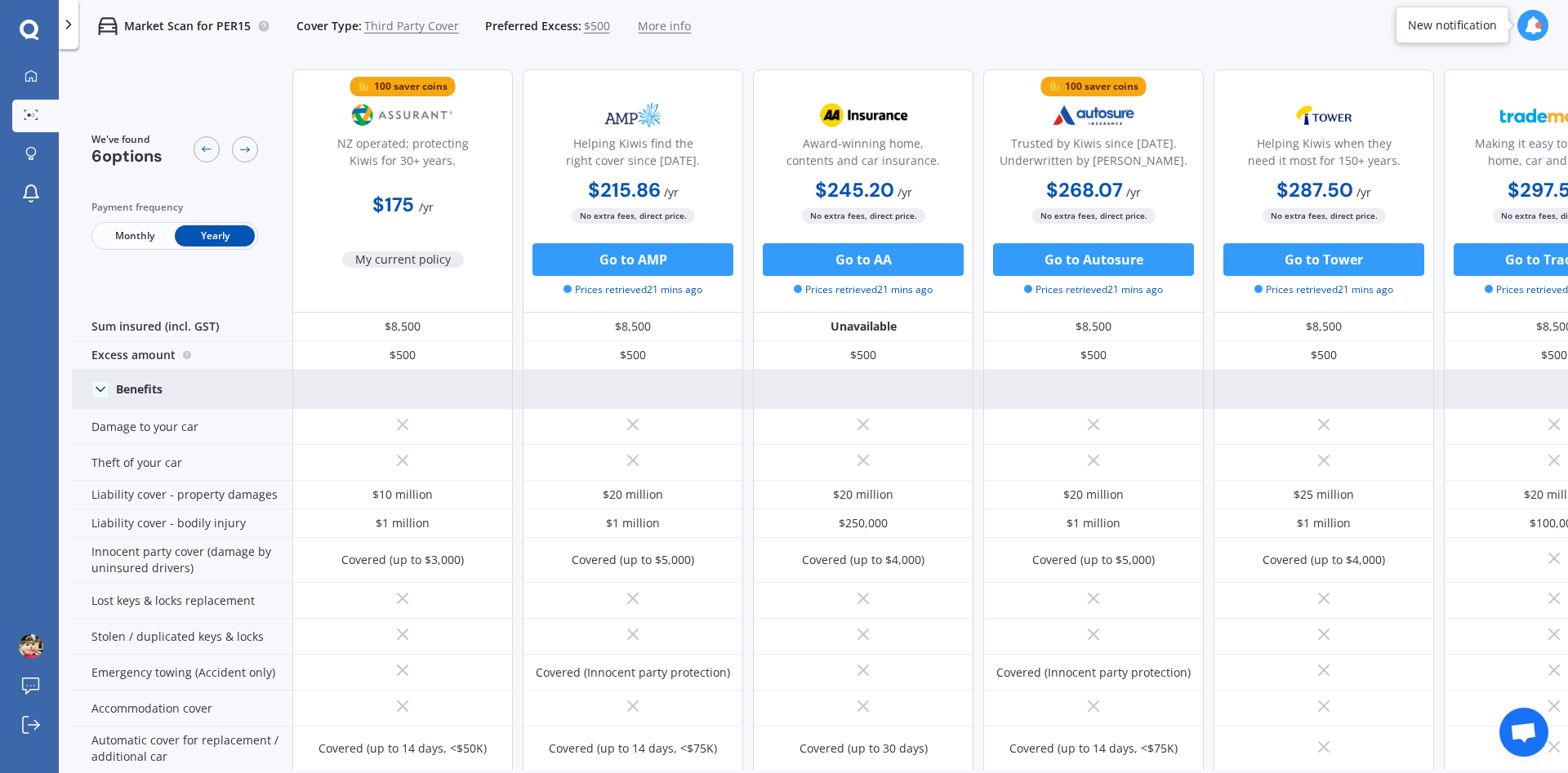
click at [103, 394] on icon at bounding box center [100, 389] width 16 height 16
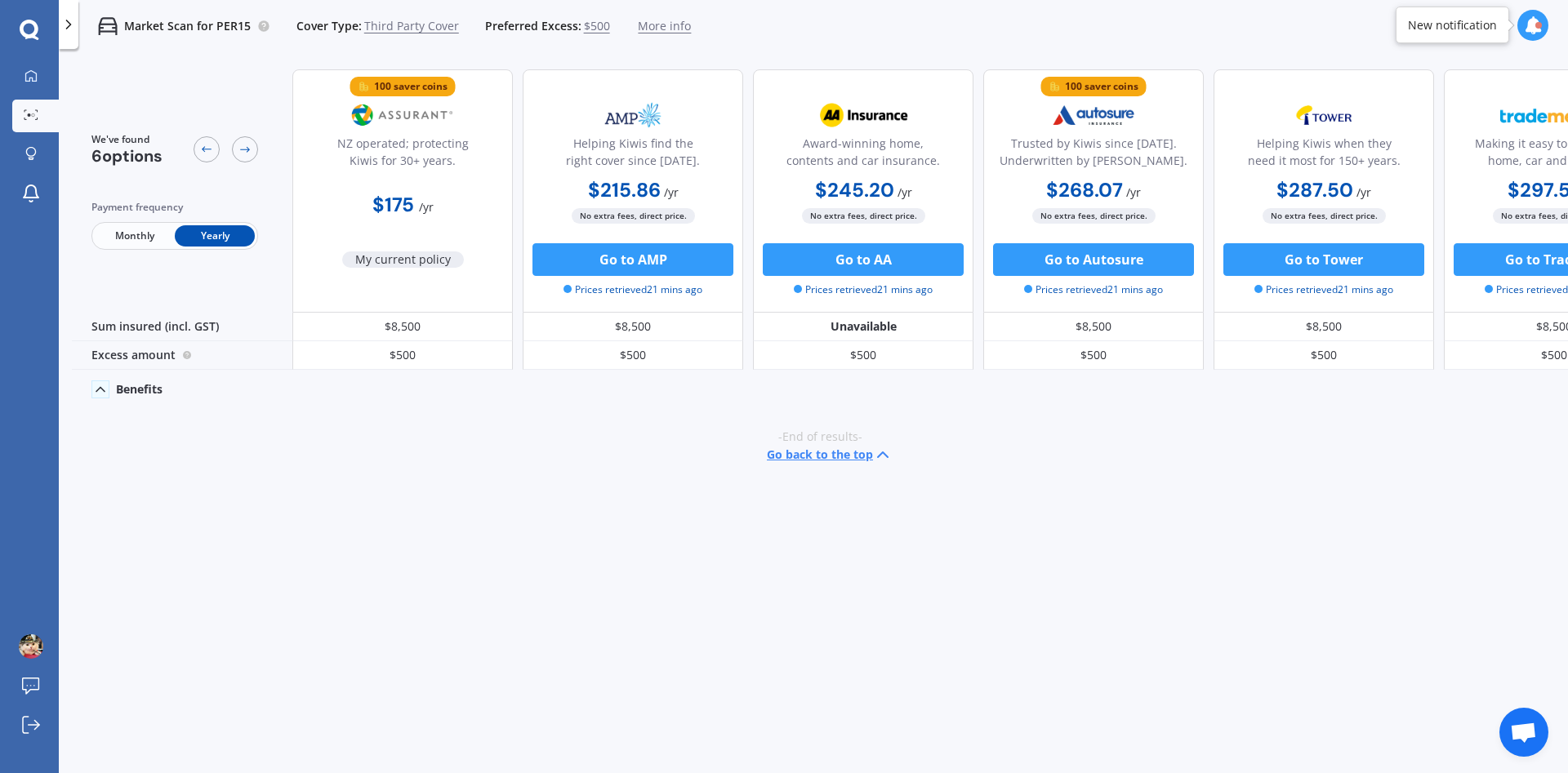
click at [103, 394] on icon at bounding box center [100, 389] width 16 height 16
